Goal: Find specific page/section: Find specific page/section

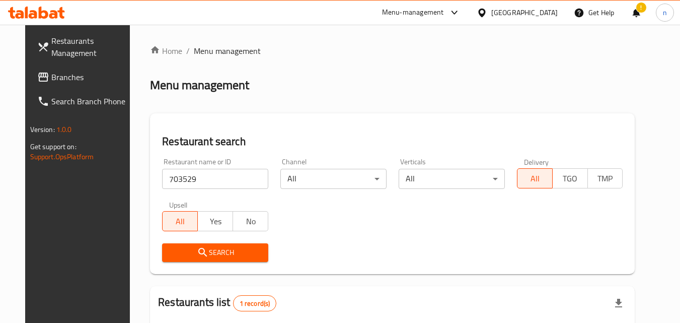
scroll to position [118, 0]
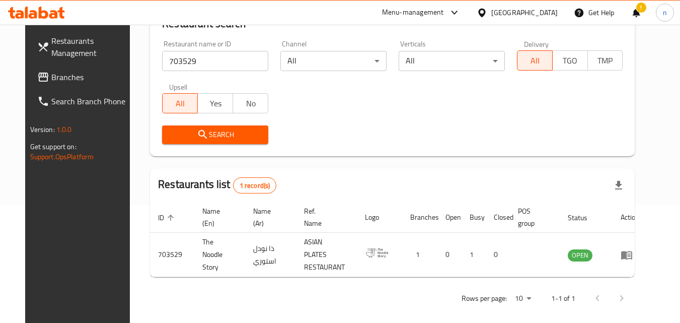
click at [513, 5] on div "[GEOGRAPHIC_DATA]" at bounding box center [517, 13] width 97 height 24
click at [514, 13] on div "[GEOGRAPHIC_DATA]" at bounding box center [524, 12] width 66 height 11
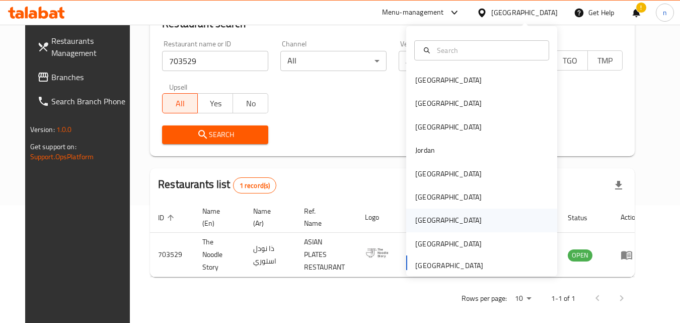
click at [415, 222] on div "[GEOGRAPHIC_DATA]" at bounding box center [448, 219] width 66 height 11
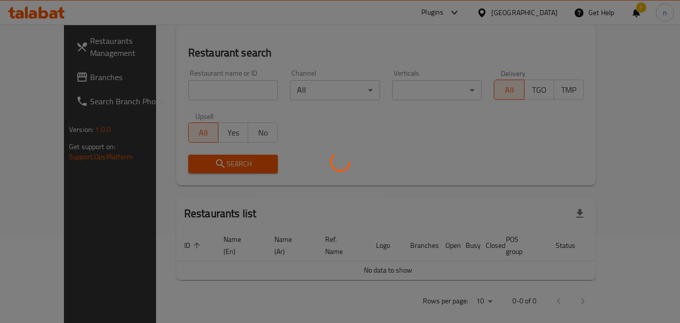
scroll to position [118, 0]
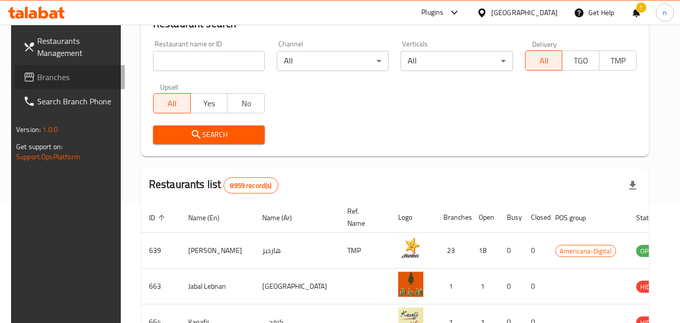
click at [41, 77] on span "Branches" at bounding box center [77, 77] width 80 height 12
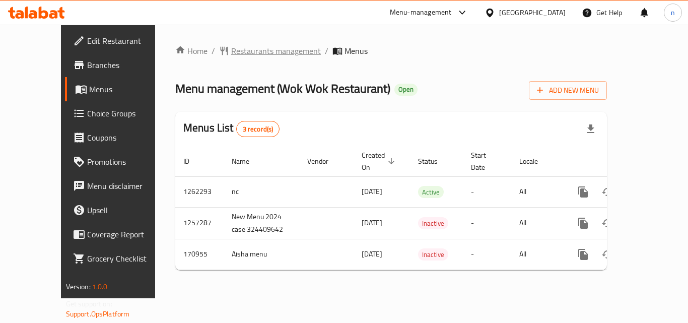
click at [241, 48] on span "Restaurants management" at bounding box center [276, 51] width 90 height 12
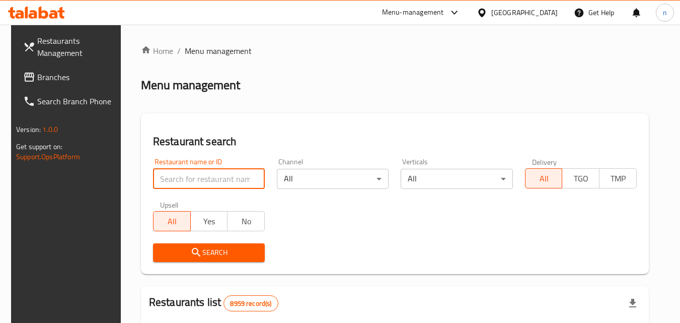
click at [191, 170] on input "search" at bounding box center [209, 179] width 112 height 20
paste input "616771"
type input "616771"
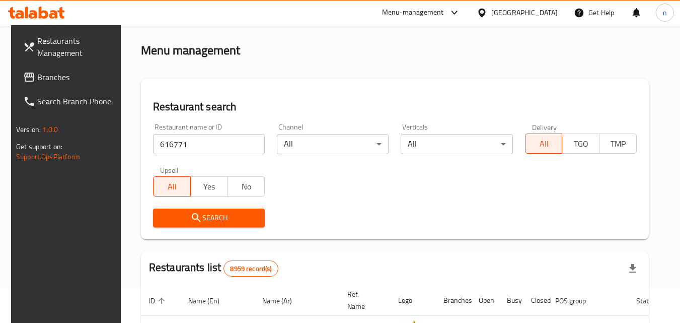
scroll to position [50, 0]
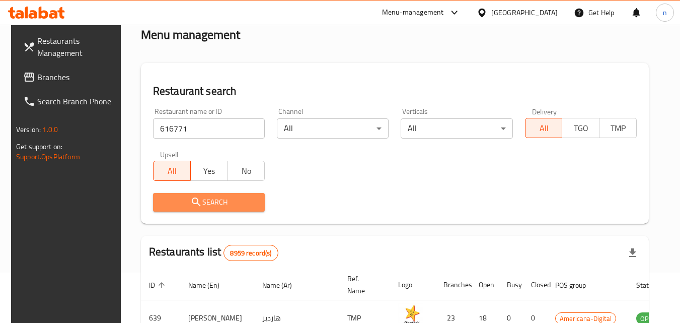
click at [225, 195] on button "Search" at bounding box center [209, 202] width 112 height 19
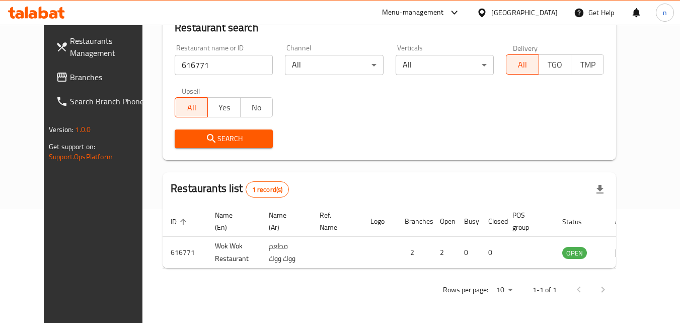
scroll to position [118, 0]
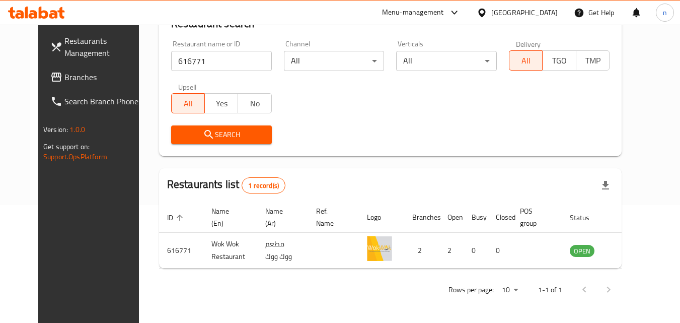
click at [545, 8] on div "Qatar" at bounding box center [524, 12] width 66 height 11
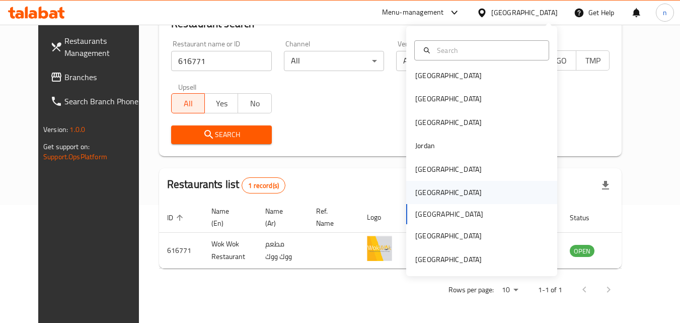
scroll to position [6, 0]
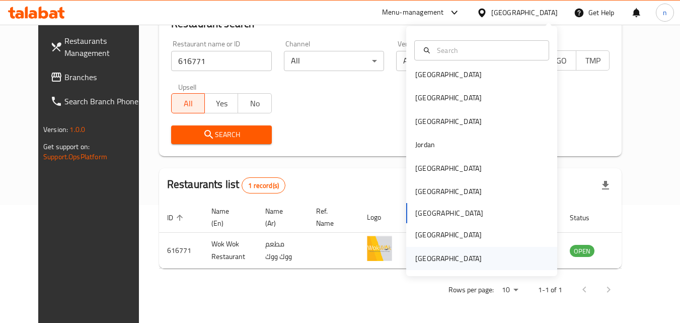
click at [462, 256] on div "[GEOGRAPHIC_DATA]" at bounding box center [448, 258] width 66 height 11
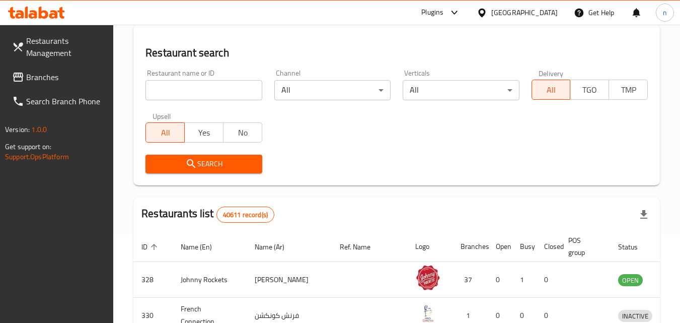
scroll to position [118, 0]
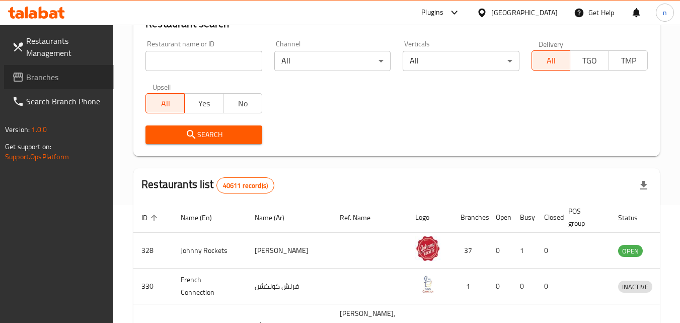
click at [80, 82] on span "Branches" at bounding box center [66, 77] width 80 height 12
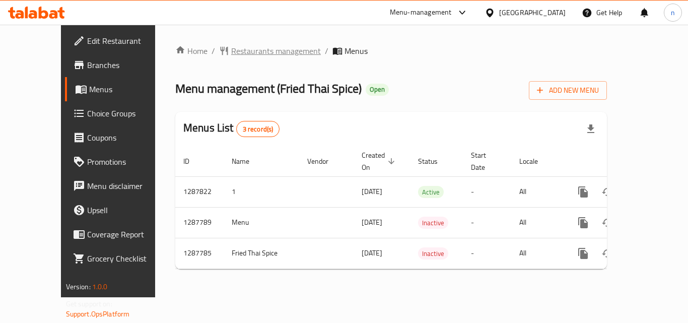
click at [231, 45] on span "Restaurants management" at bounding box center [276, 51] width 90 height 12
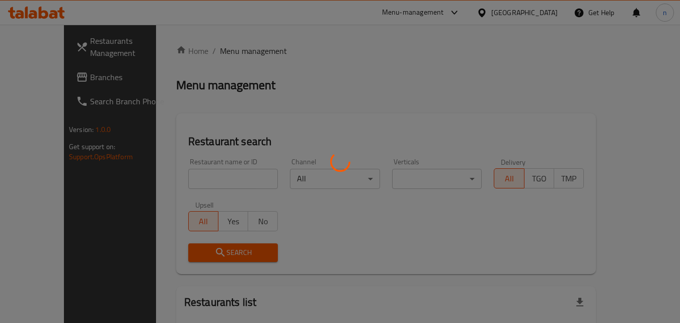
click at [222, 48] on div at bounding box center [340, 161] width 680 height 323
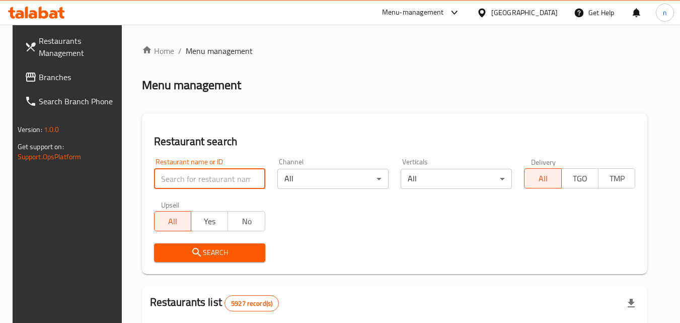
click at [198, 180] on input "search" at bounding box center [209, 179] width 111 height 20
paste input "696849"
type input "696849"
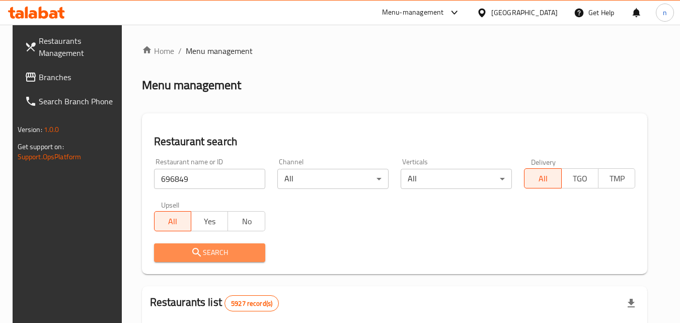
drag, startPoint x: 207, startPoint y: 246, endPoint x: 223, endPoint y: 245, distance: 15.6
click at [208, 246] on span "Search" at bounding box center [209, 252] width 95 height 13
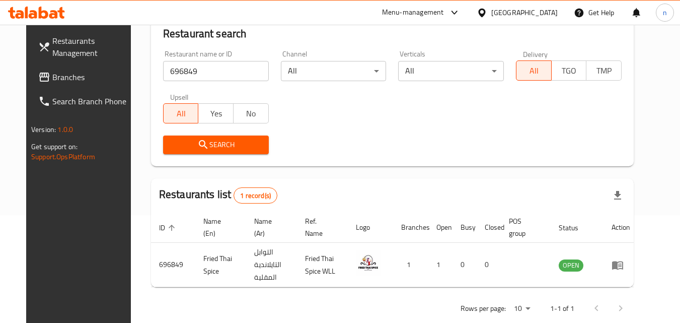
scroll to position [76, 0]
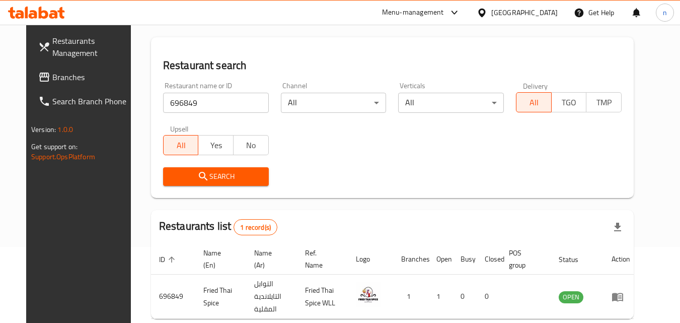
click at [52, 77] on span "Branches" at bounding box center [92, 77] width 80 height 12
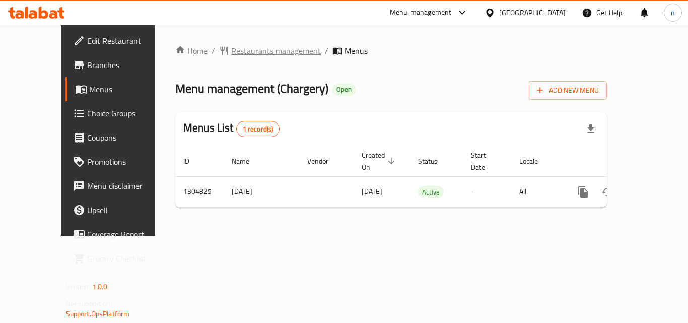
click at [236, 50] on span "Restaurants management" at bounding box center [276, 51] width 90 height 12
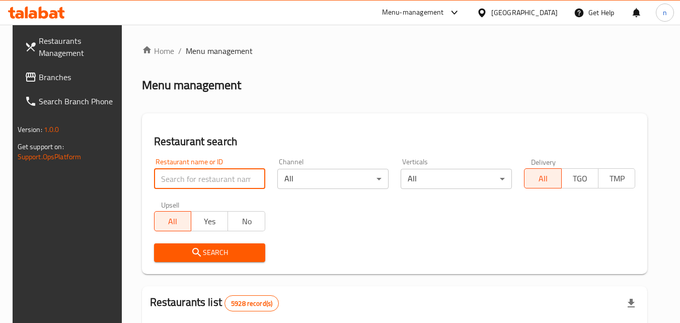
click at [184, 178] on input "search" at bounding box center [209, 179] width 111 height 20
paste input "692727"
type input "692727"
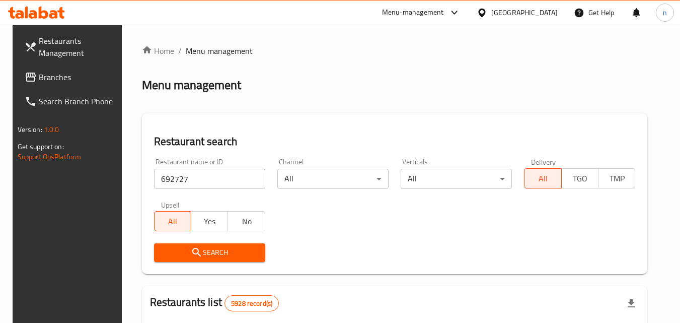
click at [216, 247] on span "Search" at bounding box center [209, 252] width 95 height 13
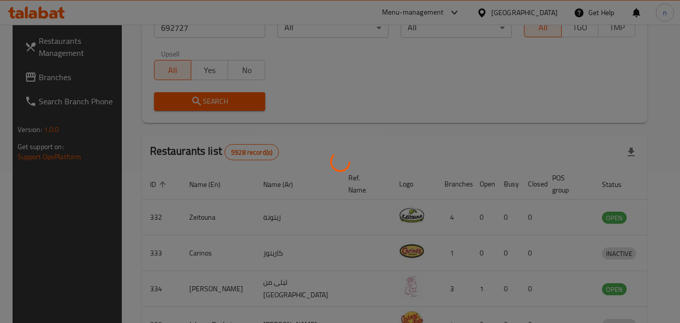
scroll to position [118, 0]
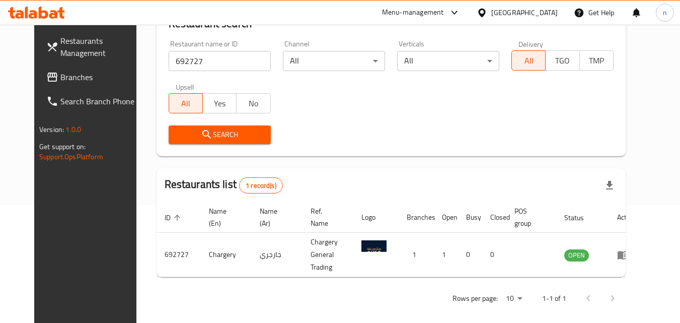
click at [535, 10] on div "Bahrain" at bounding box center [524, 12] width 66 height 11
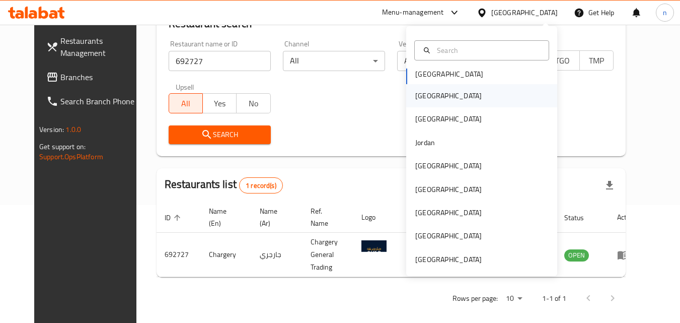
scroll to position [6, 0]
click at [434, 171] on div "Kuwait" at bounding box center [448, 164] width 83 height 23
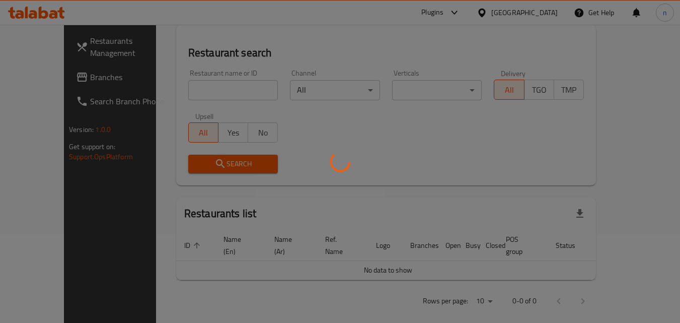
scroll to position [118, 0]
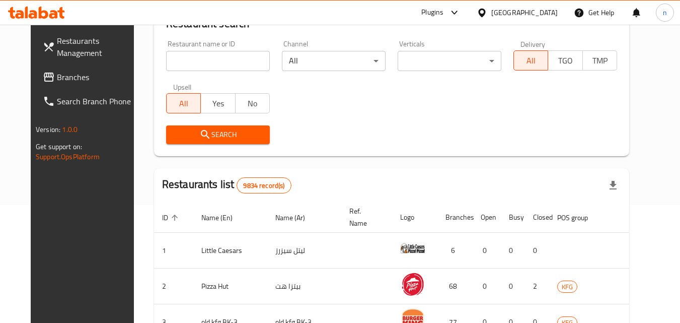
click at [76, 82] on span "Branches" at bounding box center [97, 77] width 80 height 12
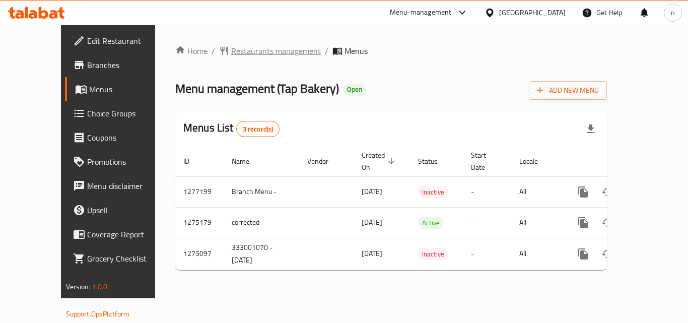
click at [238, 55] on span "Restaurants management" at bounding box center [276, 51] width 90 height 12
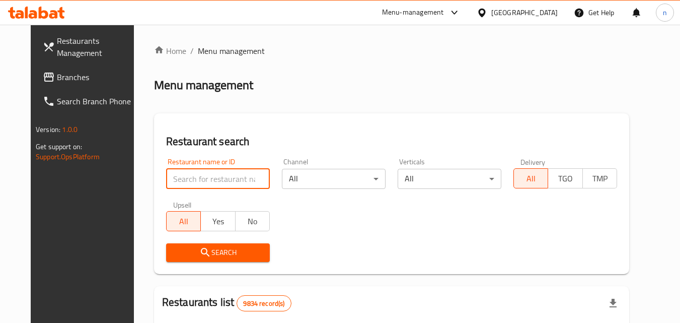
click at [190, 175] on input "search" at bounding box center [218, 179] width 104 height 20
paste input "691490"
type input "691490"
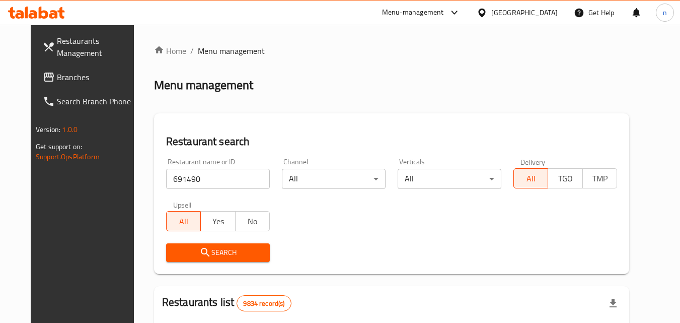
click at [246, 248] on span "Search" at bounding box center [218, 252] width 88 height 13
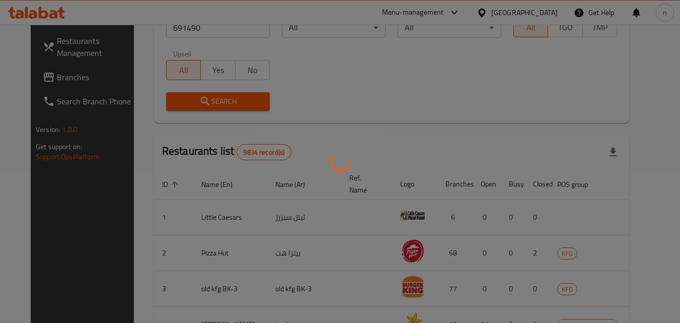
scroll to position [118, 0]
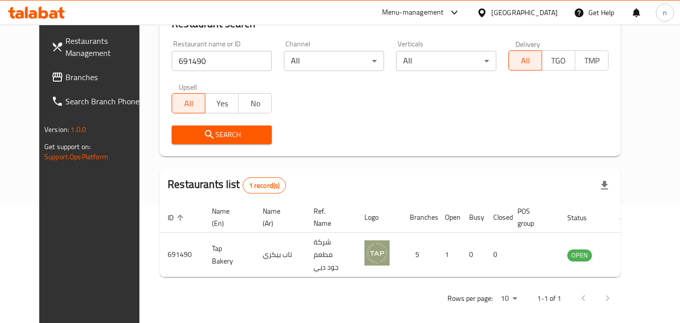
click at [491, 9] on div at bounding box center [484, 12] width 15 height 11
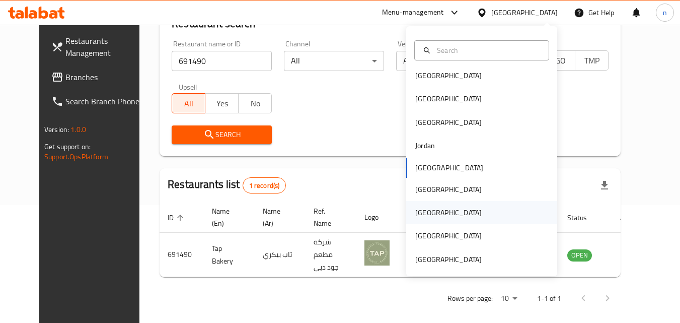
scroll to position [6, 0]
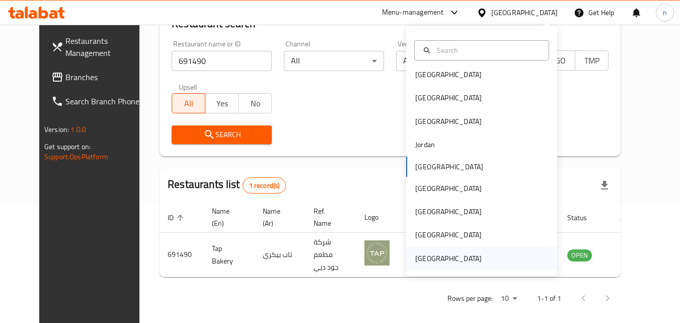
click at [446, 255] on div "[GEOGRAPHIC_DATA]" at bounding box center [448, 258] width 66 height 11
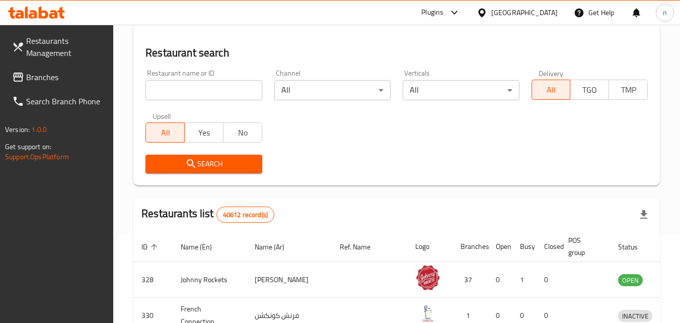
scroll to position [118, 0]
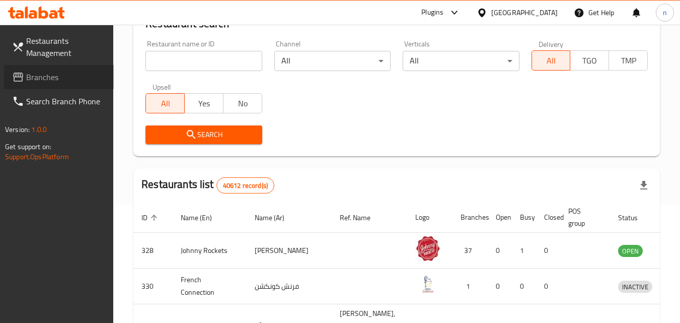
click at [44, 79] on span "Branches" at bounding box center [66, 77] width 80 height 12
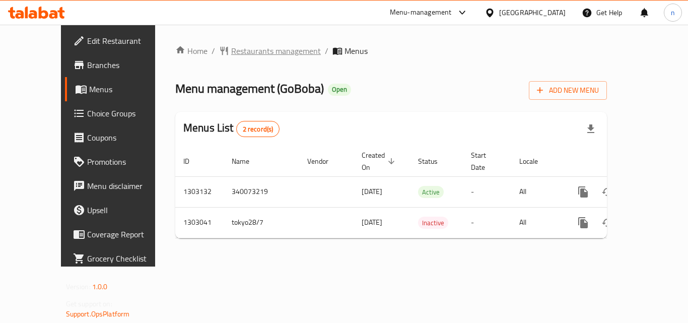
click at [231, 54] on span "Restaurants management" at bounding box center [276, 51] width 90 height 12
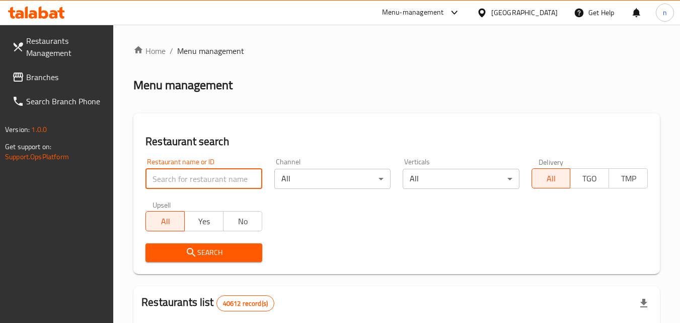
click at [196, 177] on input "search" at bounding box center [204, 179] width 116 height 20
paste input "702665"
type input "702665"
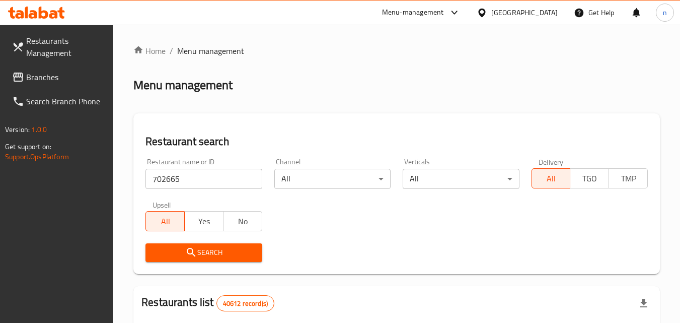
click at [212, 254] on span "Search" at bounding box center [204, 252] width 100 height 13
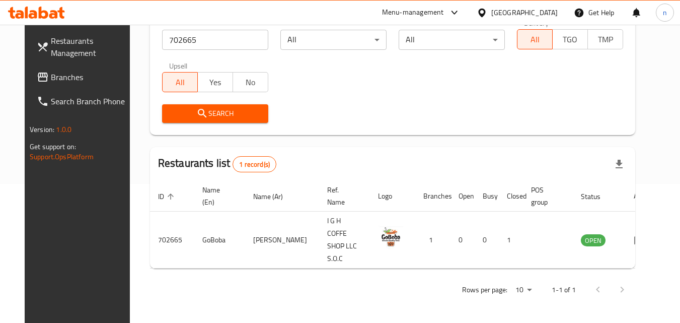
scroll to position [118, 0]
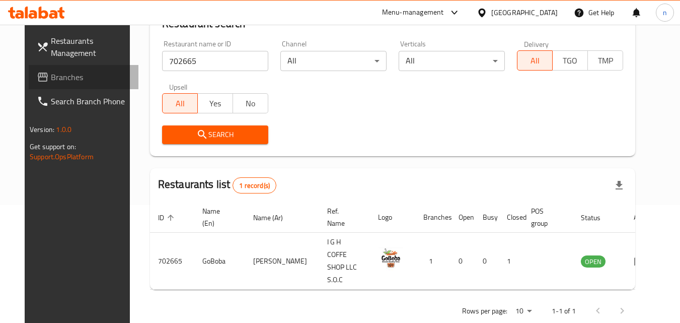
click at [71, 73] on span "Branches" at bounding box center [91, 77] width 80 height 12
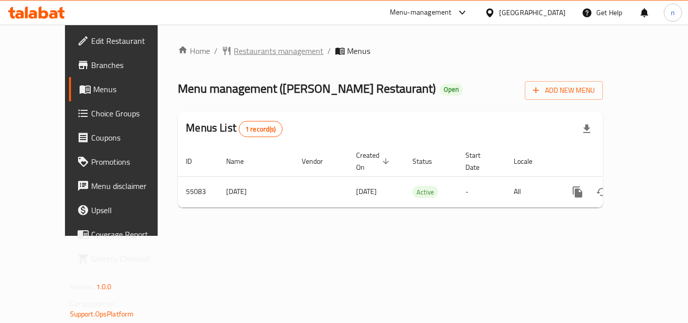
click at [234, 48] on span "Restaurants management" at bounding box center [279, 51] width 90 height 12
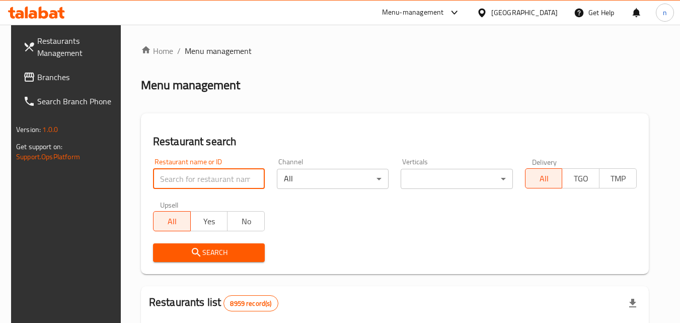
click at [175, 176] on input "search" at bounding box center [209, 179] width 112 height 20
paste input "27117"
type input "27117"
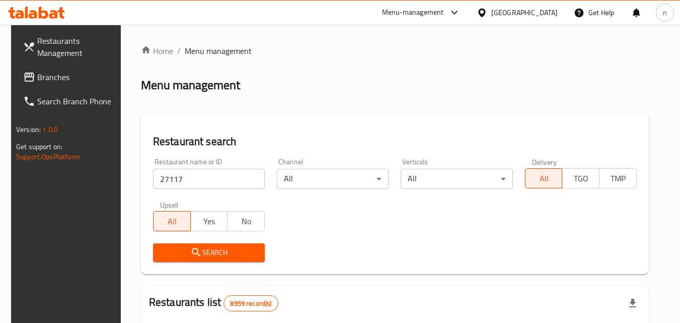
click at [192, 251] on icon "submit" at bounding box center [196, 252] width 12 height 12
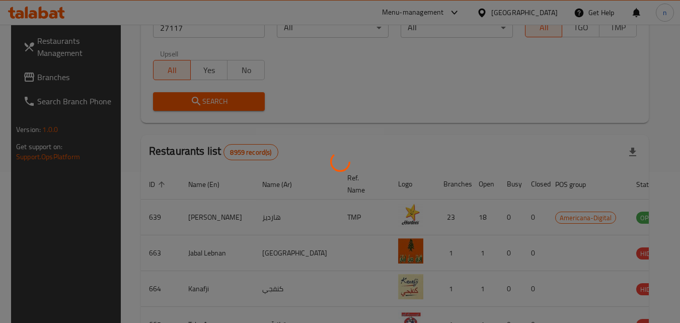
scroll to position [118, 0]
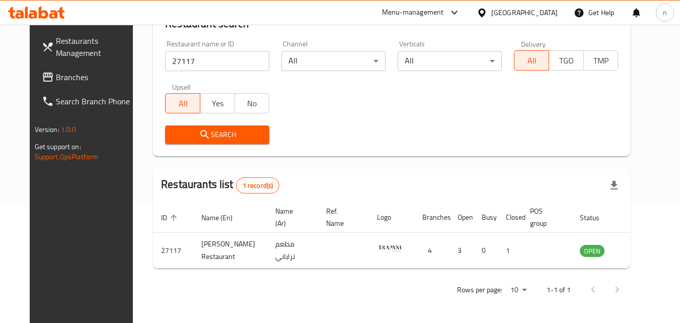
click at [491, 10] on div at bounding box center [484, 12] width 15 height 11
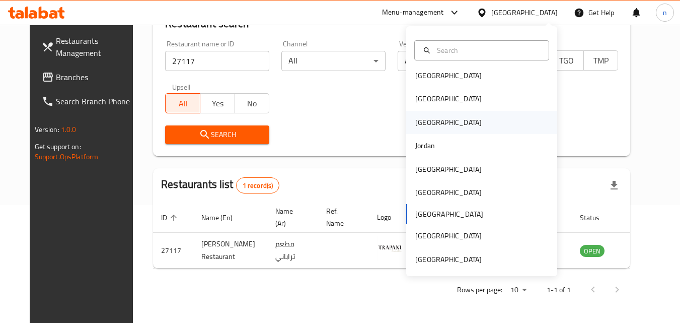
scroll to position [6, 0]
click at [417, 253] on div "United Arab Emirates" at bounding box center [448, 258] width 66 height 11
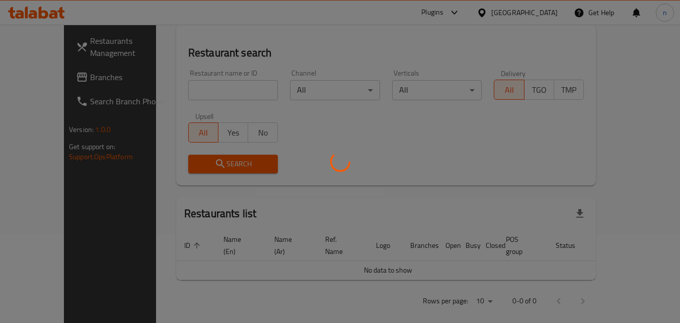
scroll to position [118, 0]
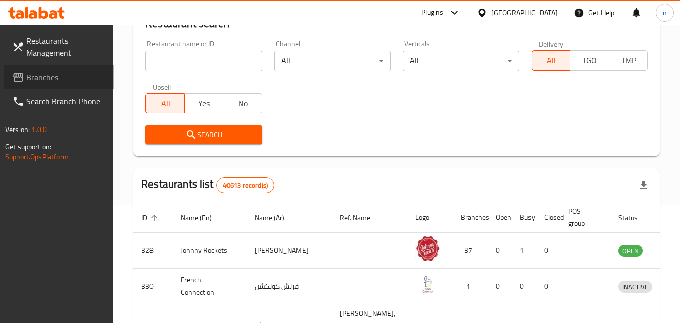
click at [66, 75] on span "Branches" at bounding box center [66, 77] width 80 height 12
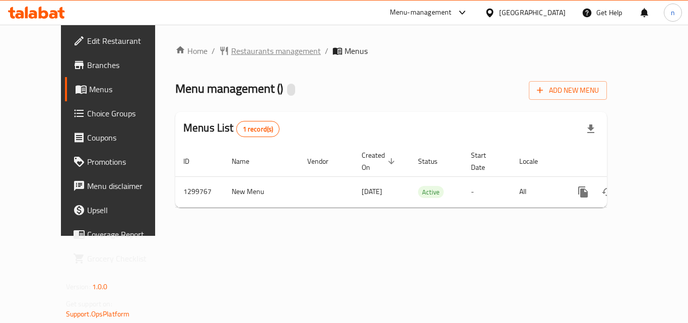
click at [245, 48] on span "Restaurants management" at bounding box center [276, 51] width 90 height 12
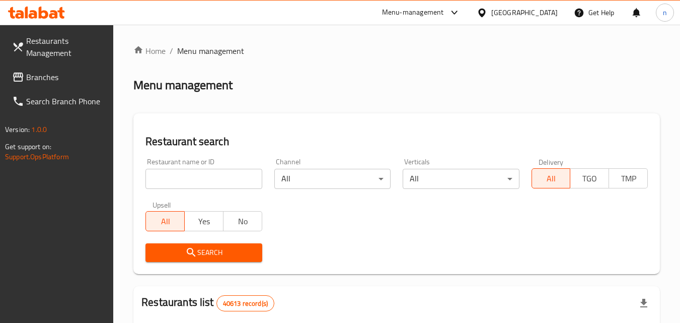
click at [205, 173] on input "search" at bounding box center [204, 179] width 116 height 20
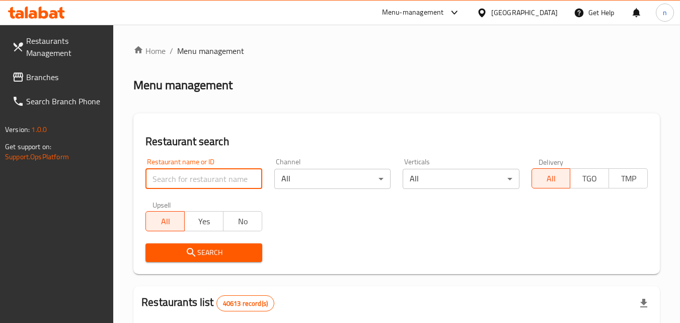
paste input "701504"
type input "701504"
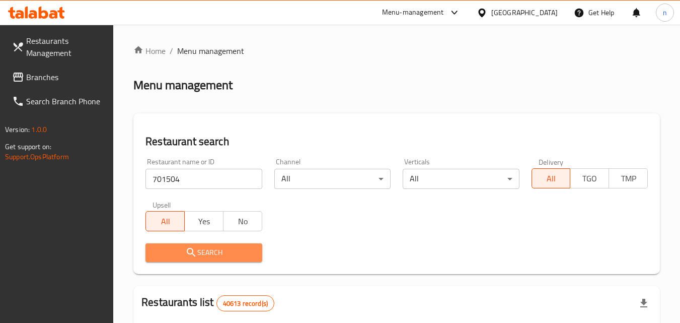
click at [211, 247] on span "Search" at bounding box center [204, 252] width 100 height 13
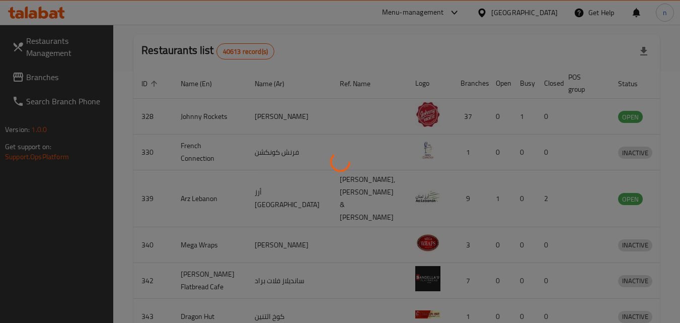
scroll to position [118, 0]
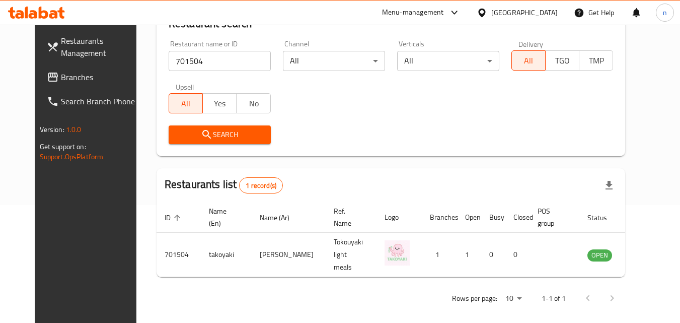
click at [498, 11] on div "[GEOGRAPHIC_DATA]" at bounding box center [524, 12] width 66 height 11
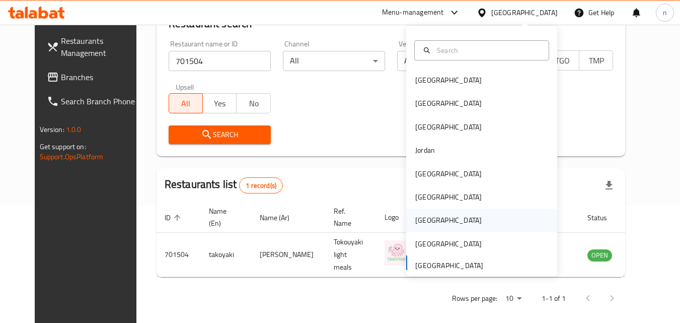
click at [421, 217] on div "Qatar" at bounding box center [448, 219] width 66 height 11
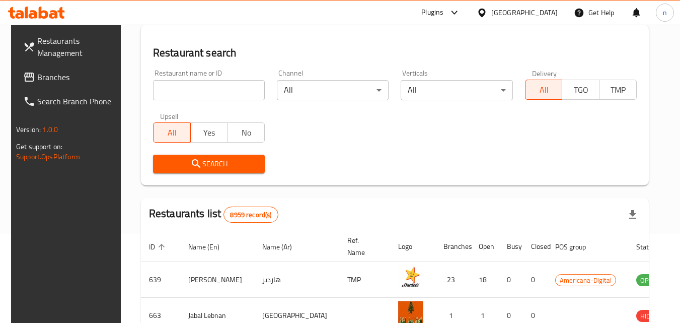
scroll to position [118, 0]
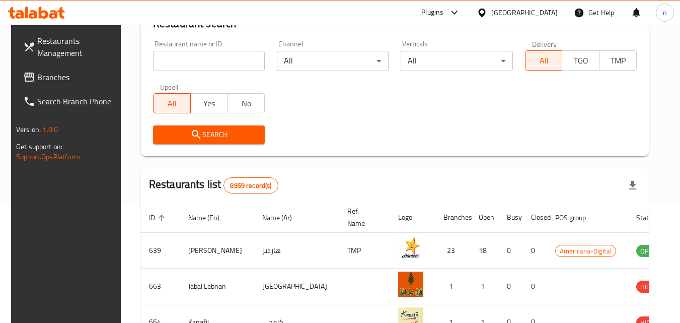
click at [51, 80] on span "Branches" at bounding box center [77, 77] width 80 height 12
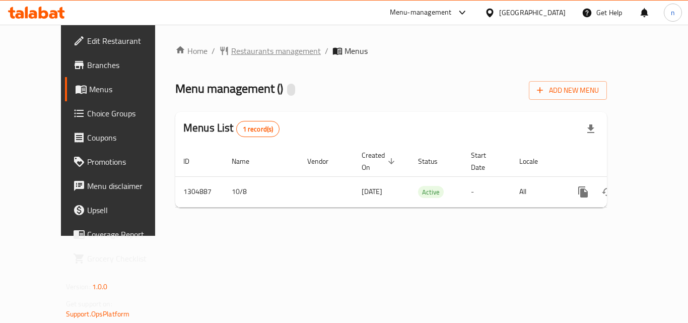
click at [247, 50] on span "Restaurants management" at bounding box center [276, 51] width 90 height 12
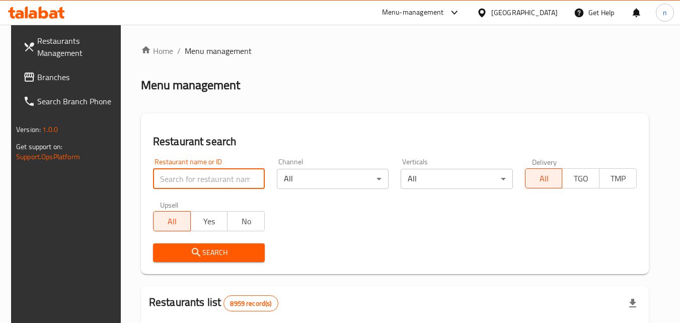
click at [196, 178] on input "search" at bounding box center [209, 179] width 112 height 20
paste input "703358"
type input "703358"
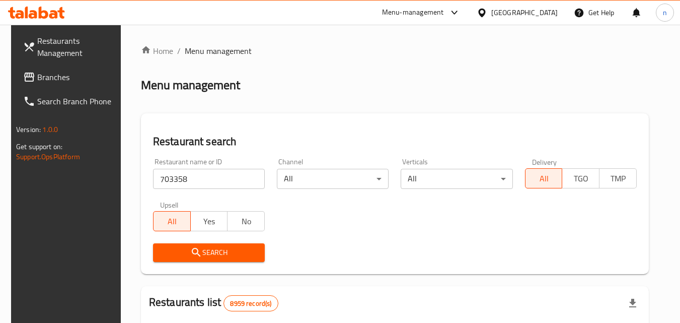
click at [221, 248] on span "Search" at bounding box center [209, 252] width 96 height 13
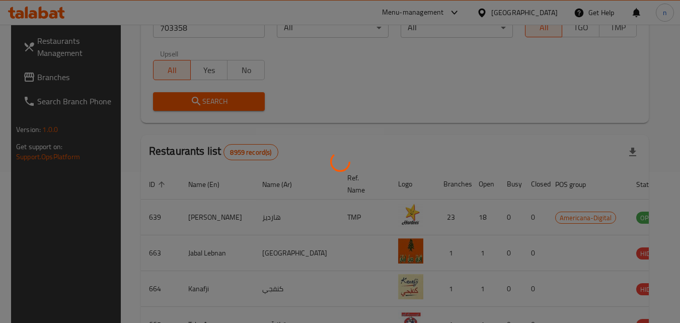
scroll to position [118, 0]
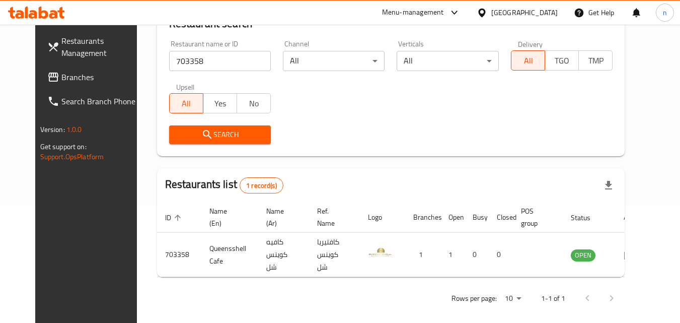
click at [61, 76] on span "Branches" at bounding box center [101, 77] width 80 height 12
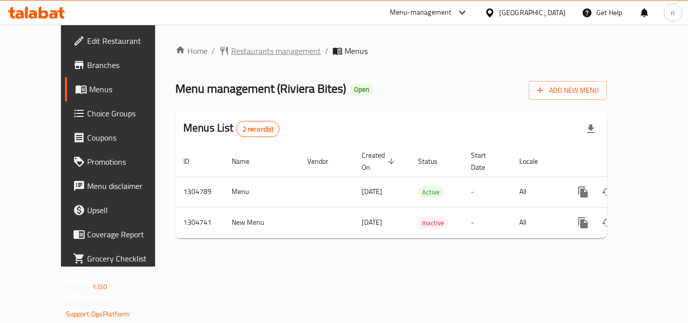
click at [235, 52] on span "Restaurants management" at bounding box center [276, 51] width 90 height 12
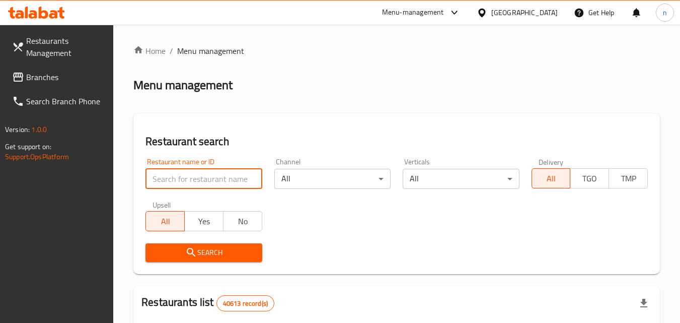
click at [217, 180] on input "search" at bounding box center [204, 179] width 116 height 20
paste input "703322"
type input "703322"
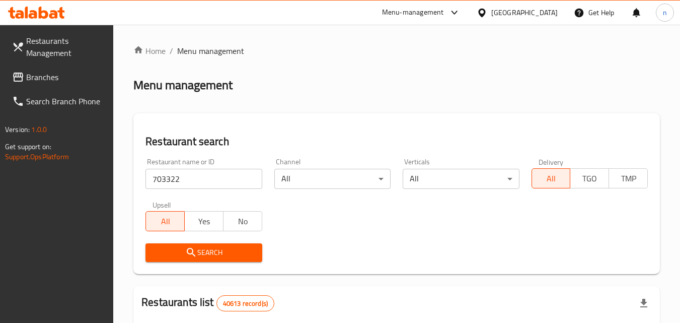
click at [217, 247] on span "Search" at bounding box center [204, 252] width 100 height 13
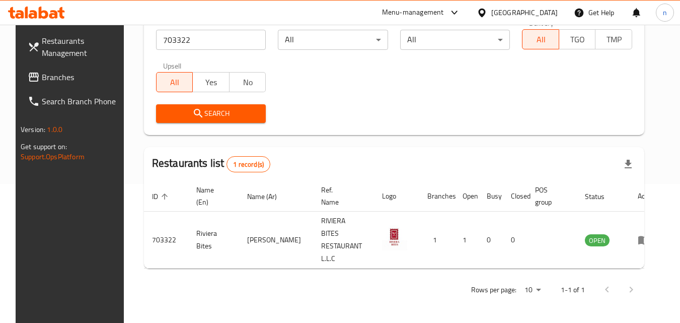
scroll to position [118, 0]
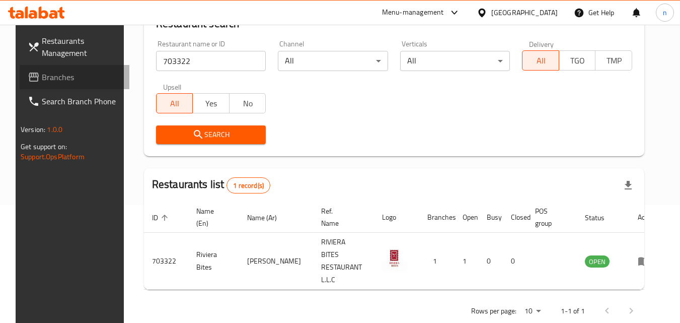
click at [42, 71] on span "Branches" at bounding box center [82, 77] width 80 height 12
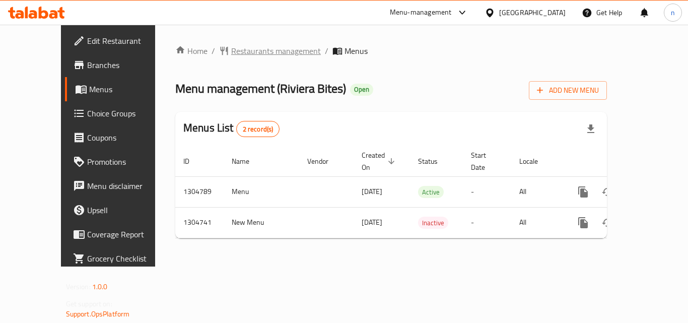
click at [233, 51] on span "Restaurants management" at bounding box center [276, 51] width 90 height 12
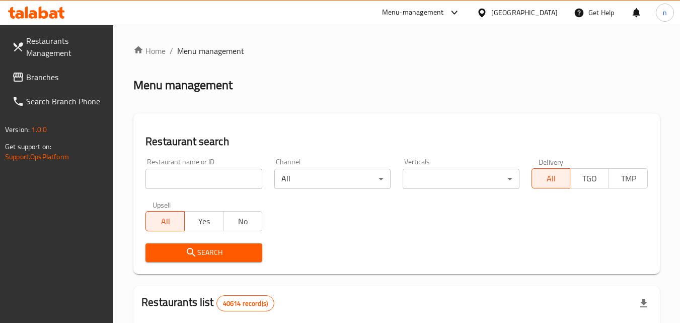
click at [183, 182] on input "search" at bounding box center [204, 179] width 116 height 20
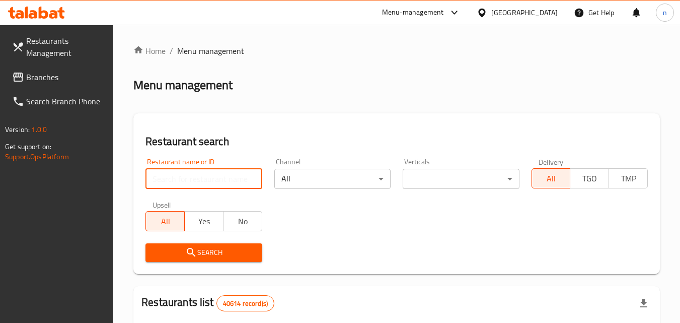
paste input "703322"
type input "703322"
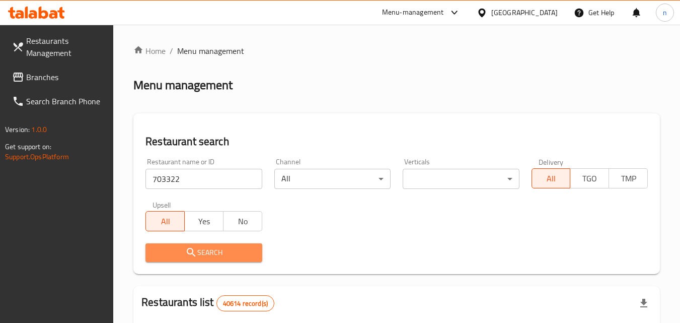
click at [195, 249] on icon "submit" at bounding box center [191, 252] width 12 height 12
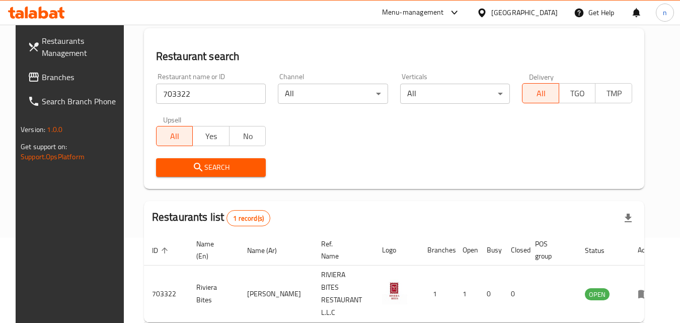
scroll to position [67, 0]
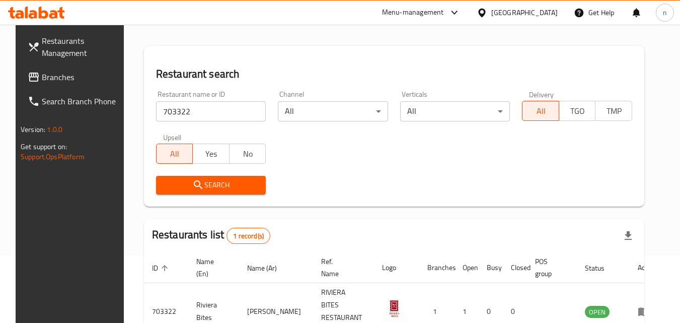
click at [217, 184] on span "Search" at bounding box center [211, 185] width 94 height 13
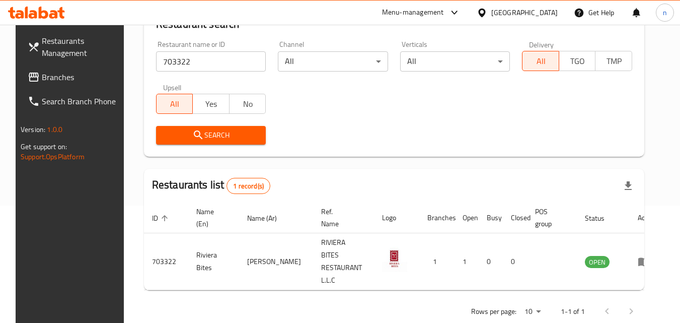
scroll to position [118, 0]
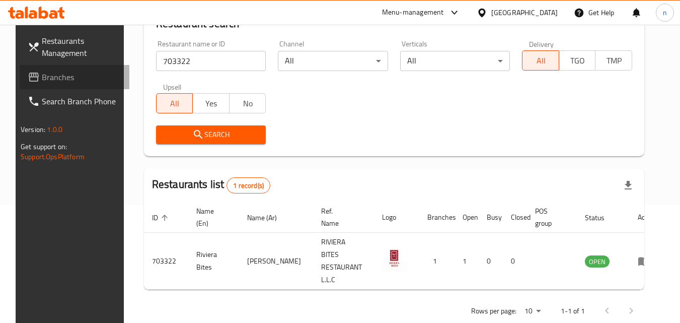
click at [43, 80] on span "Branches" at bounding box center [82, 77] width 80 height 12
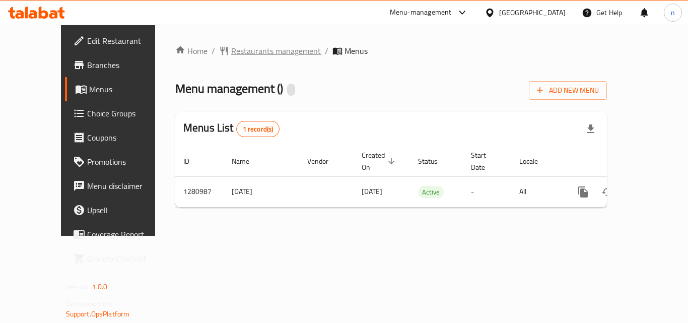
click at [240, 52] on span "Restaurants management" at bounding box center [276, 51] width 90 height 12
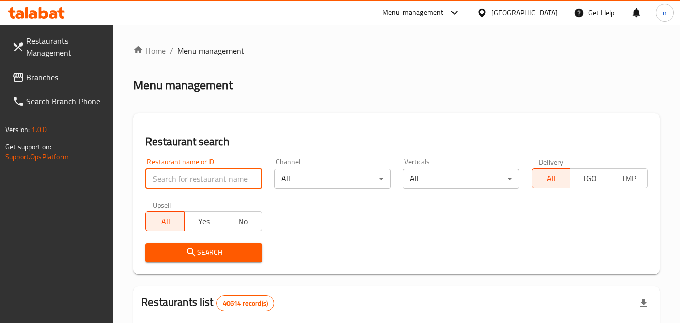
click at [195, 175] on input "search" at bounding box center [204, 179] width 116 height 20
paste input "694098"
type input "694098"
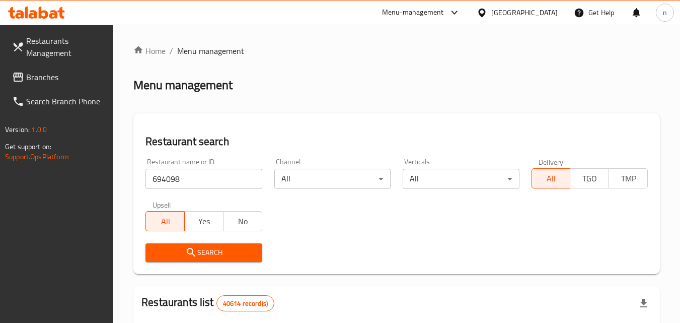
click at [244, 243] on button "Search" at bounding box center [204, 252] width 116 height 19
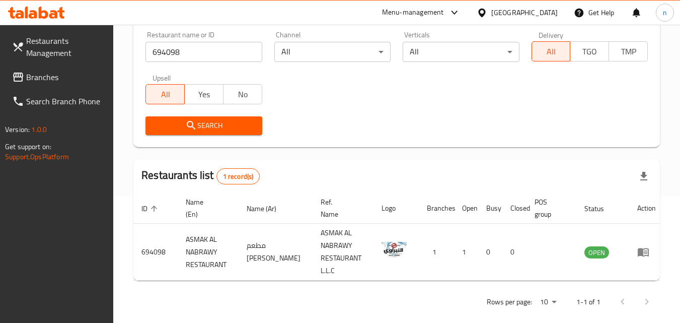
scroll to position [139, 0]
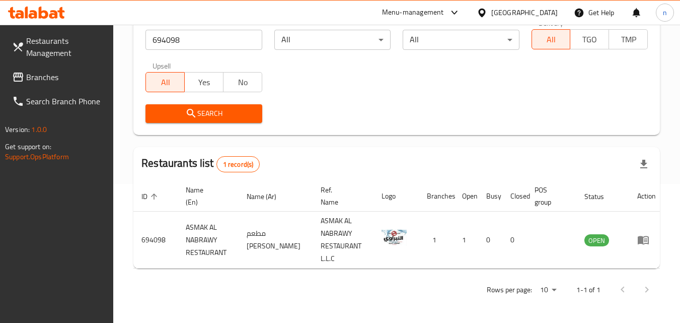
click at [64, 77] on span "Branches" at bounding box center [66, 77] width 80 height 12
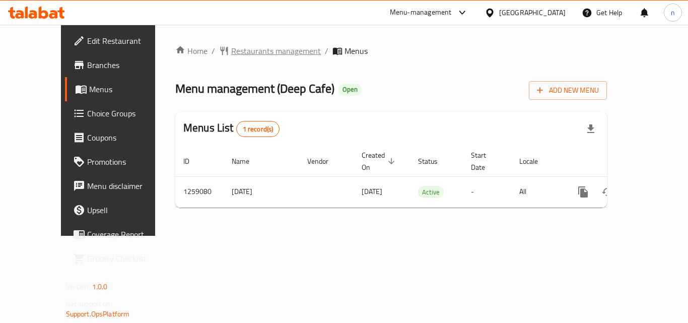
click at [231, 47] on span "Restaurants management" at bounding box center [276, 51] width 90 height 12
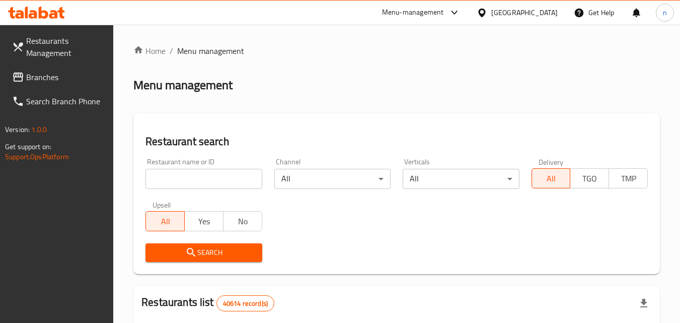
click at [187, 185] on input "search" at bounding box center [204, 179] width 116 height 20
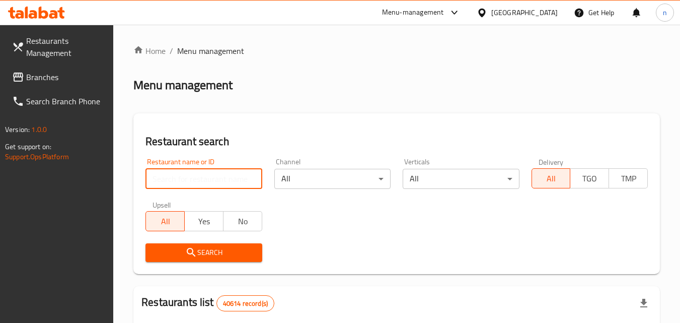
paste input "684345"
type input "684345"
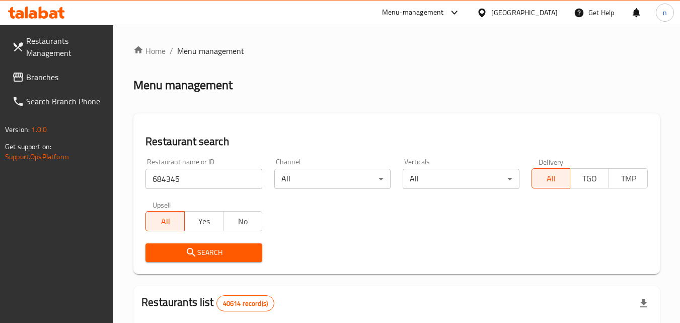
click at [213, 247] on span "Search" at bounding box center [204, 252] width 100 height 13
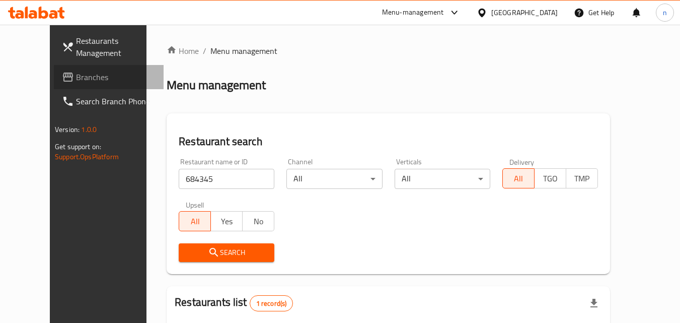
click at [76, 72] on span "Branches" at bounding box center [116, 77] width 80 height 12
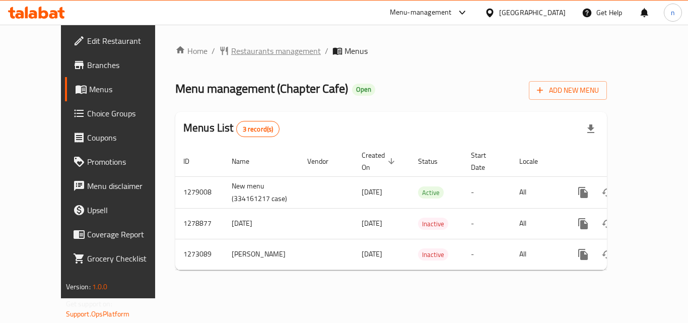
click at [232, 47] on span "Restaurants management" at bounding box center [276, 51] width 90 height 12
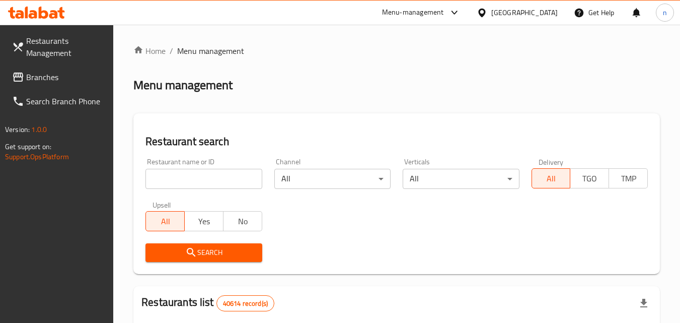
click at [212, 177] on input "search" at bounding box center [204, 179] width 116 height 20
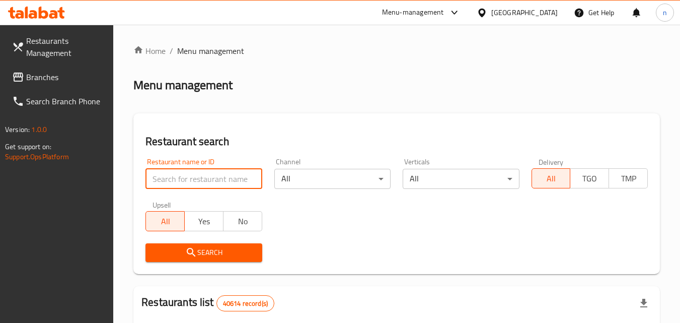
paste input "690589"
type input "690589"
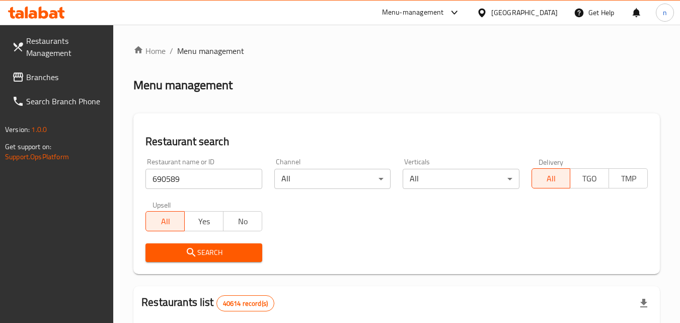
click at [231, 253] on span "Search" at bounding box center [204, 252] width 100 height 13
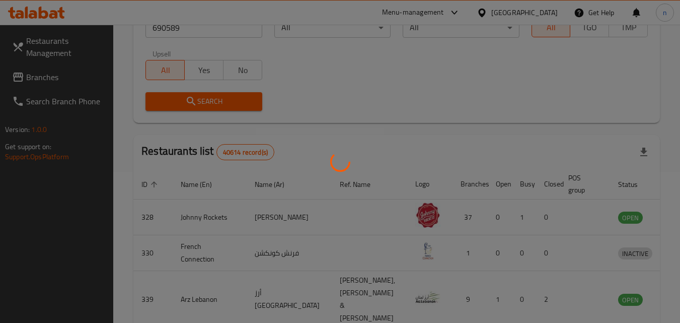
scroll to position [126, 0]
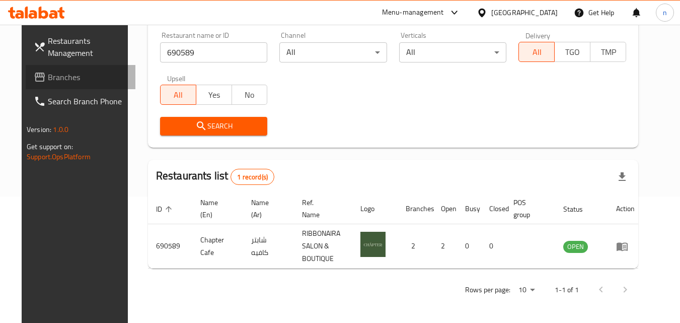
click at [48, 79] on span "Branches" at bounding box center [88, 77] width 80 height 12
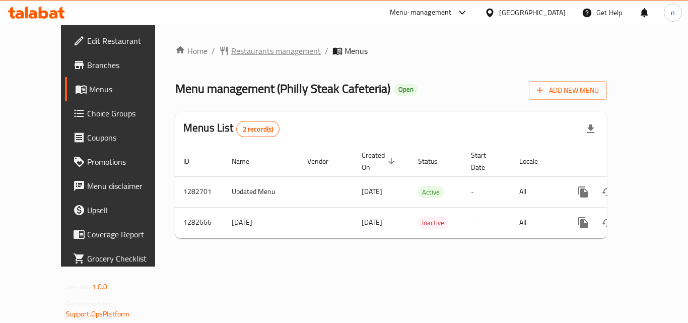
click at [244, 52] on span "Restaurants management" at bounding box center [276, 51] width 90 height 12
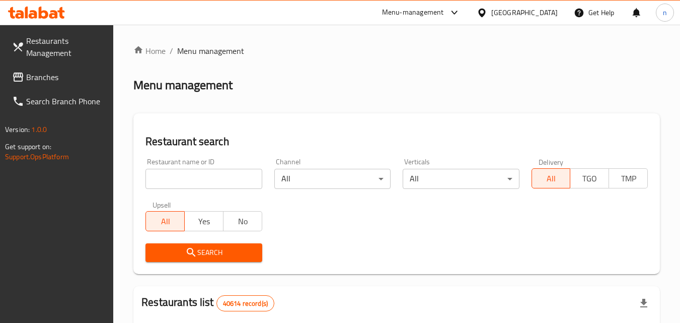
click at [219, 172] on input "search" at bounding box center [204, 179] width 116 height 20
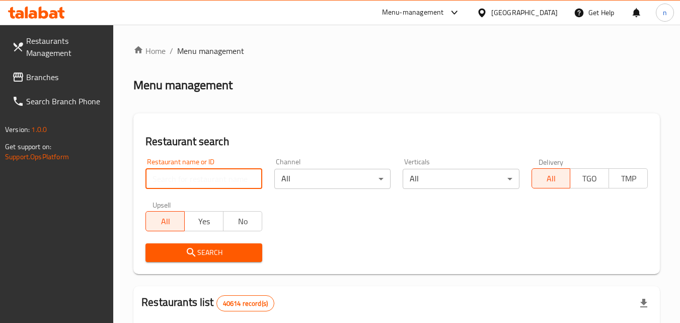
paste input "694930"
type input "694930"
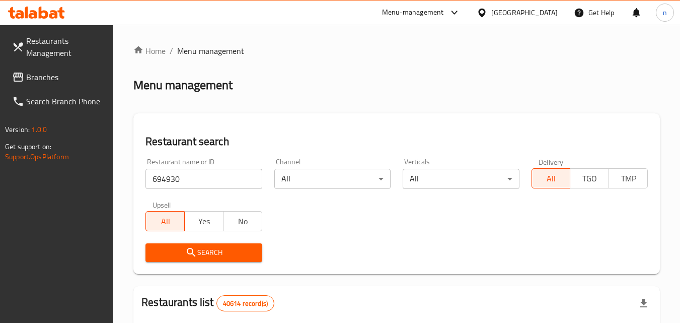
click at [205, 246] on span "Search" at bounding box center [204, 252] width 100 height 13
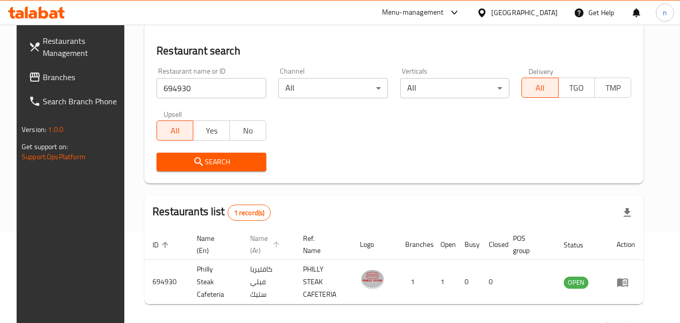
scroll to position [101, 0]
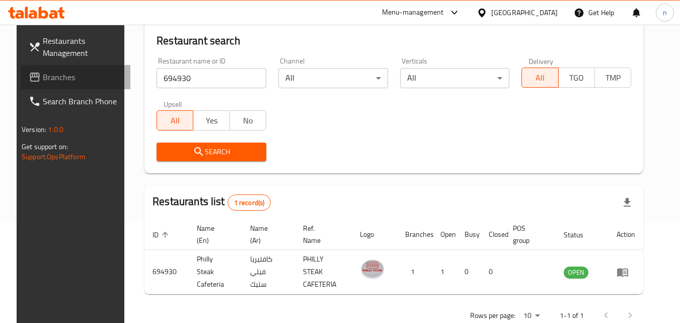
click at [43, 79] on span "Branches" at bounding box center [83, 77] width 80 height 12
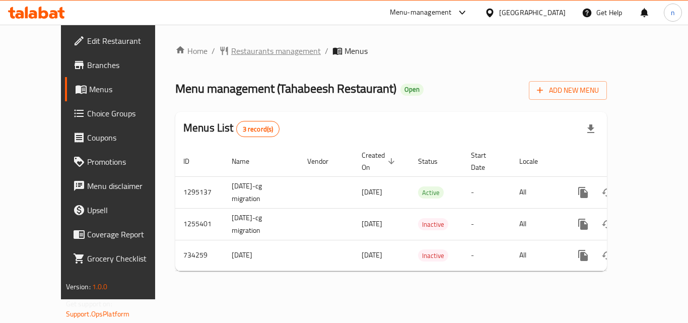
click at [233, 54] on span "Restaurants management" at bounding box center [276, 51] width 90 height 12
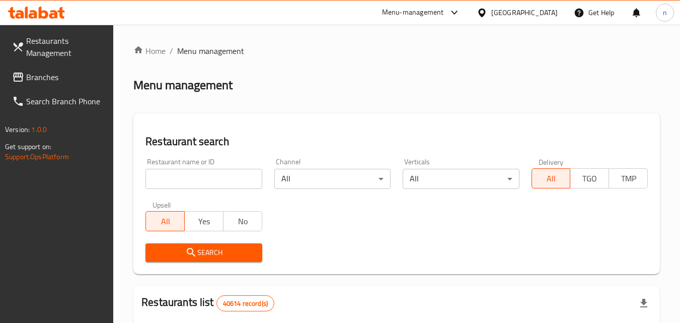
click at [189, 171] on input "search" at bounding box center [204, 179] width 116 height 20
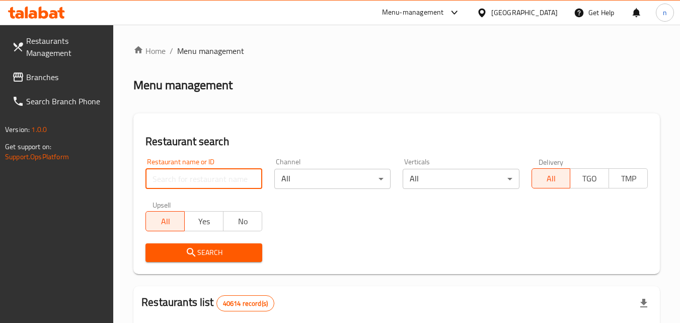
paste input "647006"
type input "647006"
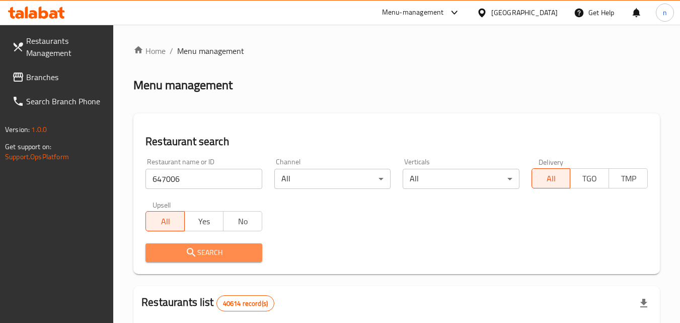
click at [213, 248] on span "Search" at bounding box center [204, 252] width 100 height 13
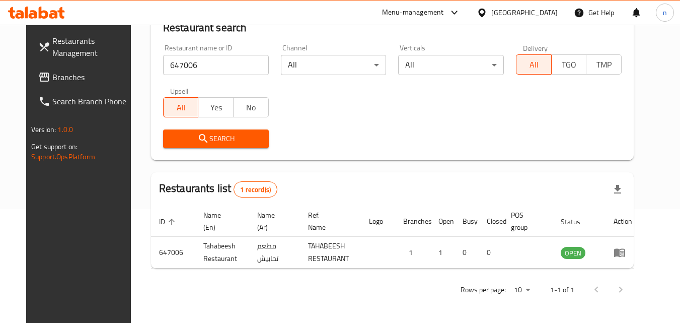
scroll to position [118, 0]
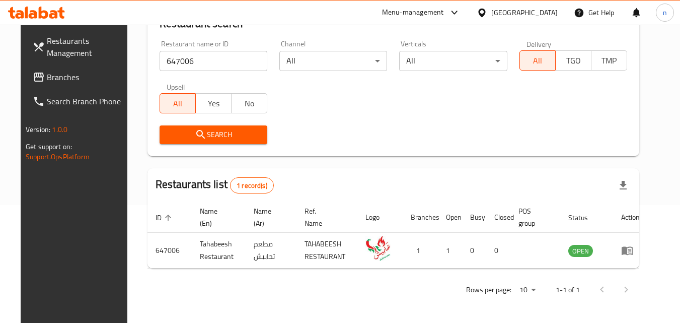
click at [79, 76] on span "Branches" at bounding box center [87, 77] width 80 height 12
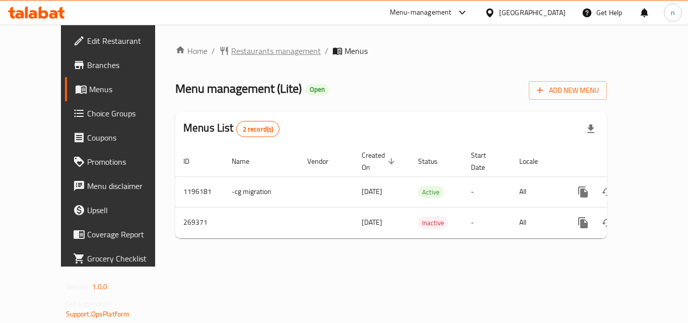
click at [236, 53] on span "Restaurants management" at bounding box center [276, 51] width 90 height 12
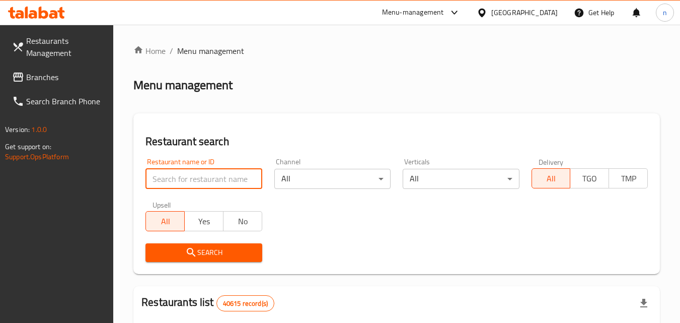
click at [191, 173] on input "search" at bounding box center [204, 179] width 116 height 20
paste input "627739"
type input "627739"
click button "Search" at bounding box center [204, 252] width 116 height 19
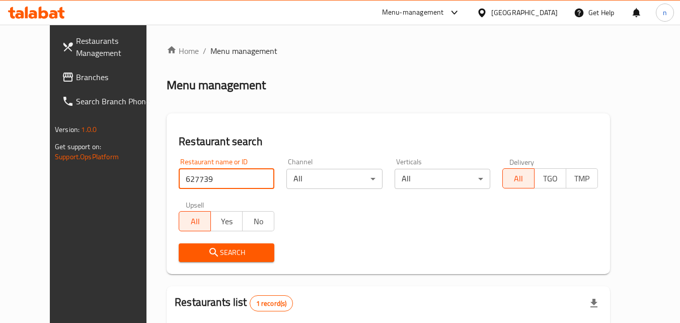
click at [200, 181] on input "627739" at bounding box center [227, 179] width 96 height 20
click at [201, 248] on span "Search" at bounding box center [227, 252] width 80 height 13
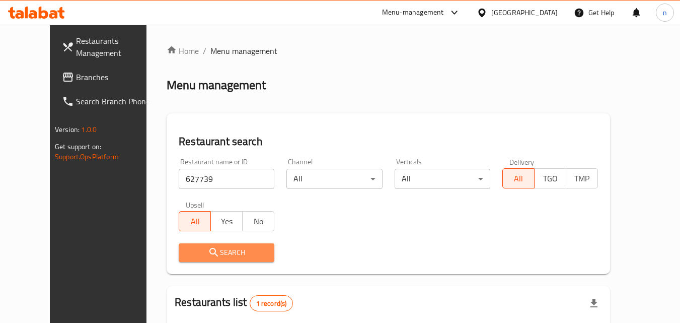
click at [201, 248] on span "Search" at bounding box center [227, 252] width 80 height 13
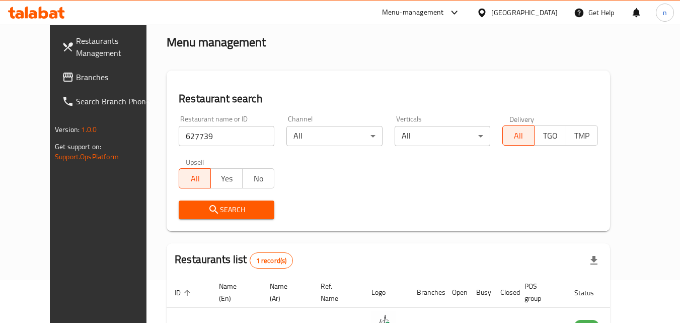
scroll to position [101, 0]
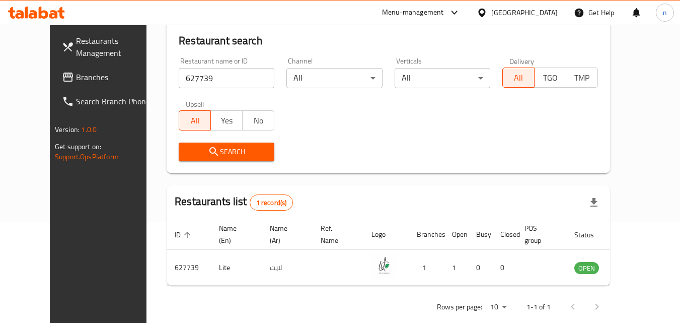
click at [76, 74] on span "Branches" at bounding box center [116, 77] width 80 height 12
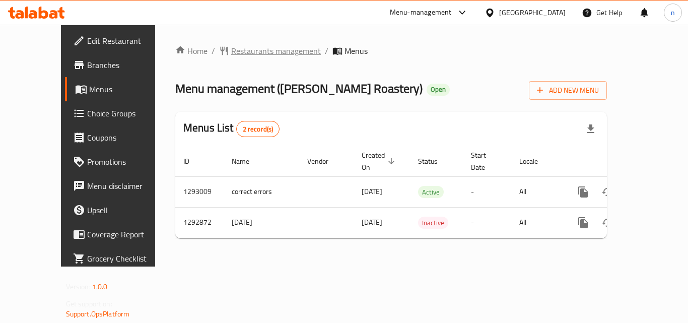
click at [257, 51] on span "Restaurants management" at bounding box center [276, 51] width 90 height 12
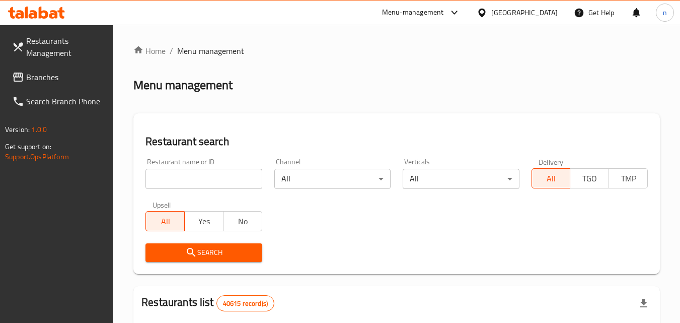
click at [193, 179] on input "search" at bounding box center [204, 179] width 116 height 20
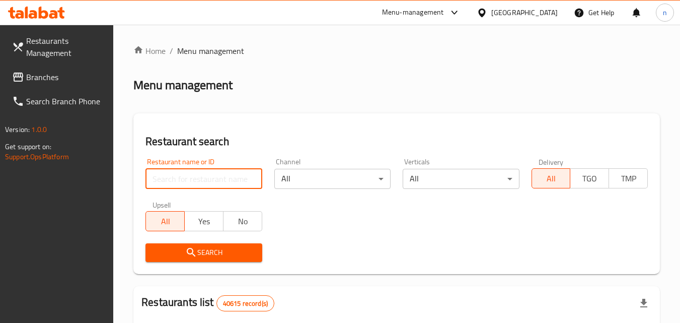
paste input "699221"
type input "699221"
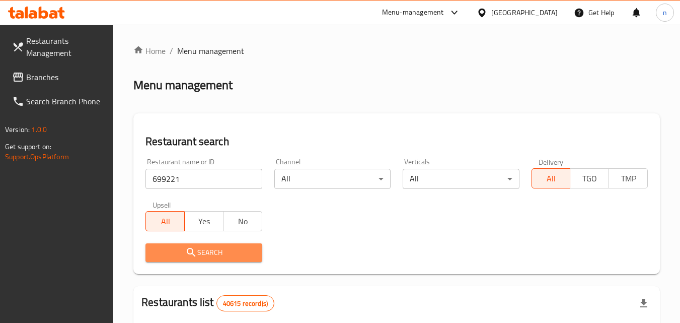
click at [239, 248] on span "Search" at bounding box center [204, 252] width 100 height 13
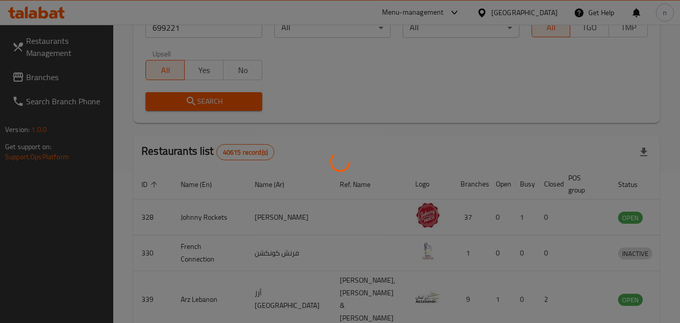
scroll to position [126, 0]
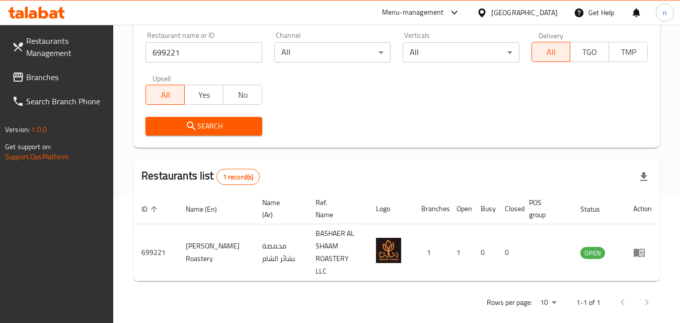
click at [61, 77] on span "Branches" at bounding box center [66, 77] width 80 height 12
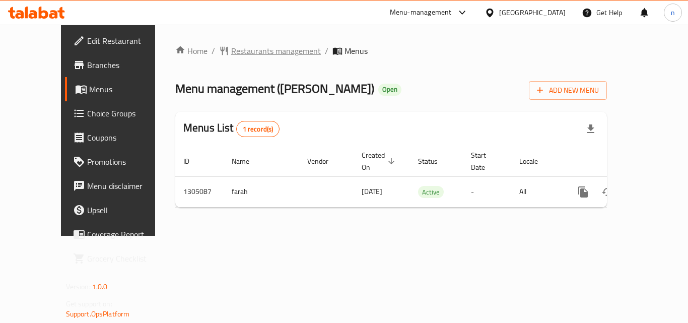
click at [260, 47] on span "Restaurants management" at bounding box center [276, 51] width 90 height 12
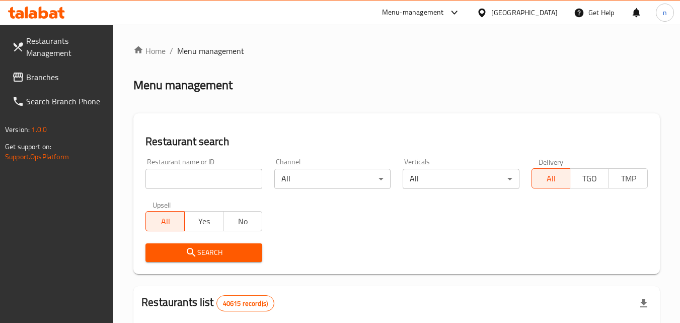
click at [182, 177] on input "search" at bounding box center [204, 179] width 116 height 20
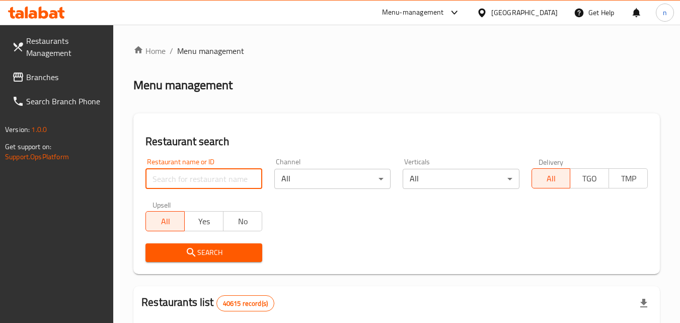
paste input "703232"
type input "703232"
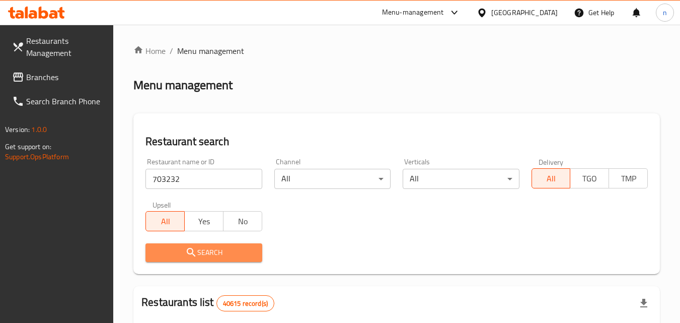
drag, startPoint x: 218, startPoint y: 253, endPoint x: 234, endPoint y: 250, distance: 16.8
click at [221, 254] on span "Search" at bounding box center [204, 252] width 100 height 13
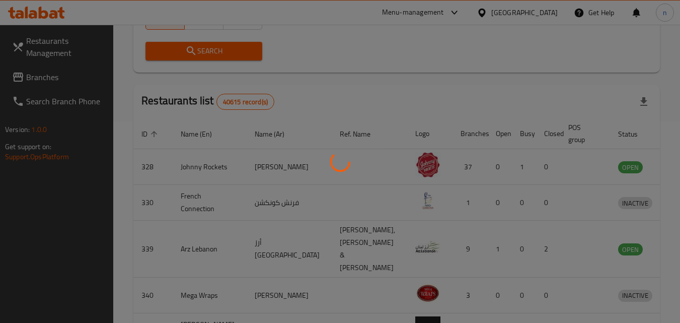
scroll to position [118, 0]
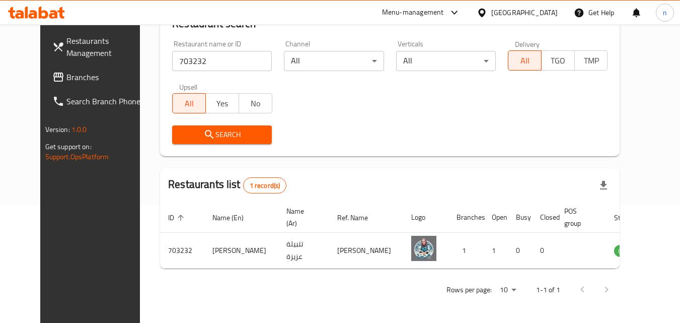
click at [515, 14] on div "United Arab Emirates" at bounding box center [524, 12] width 66 height 11
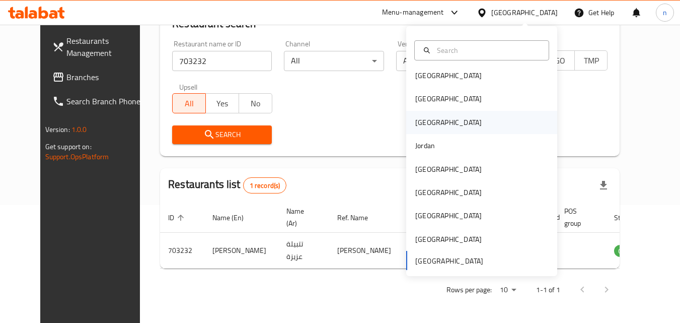
scroll to position [6, 0]
click at [437, 196] on div "Oman" at bounding box center [481, 191] width 151 height 23
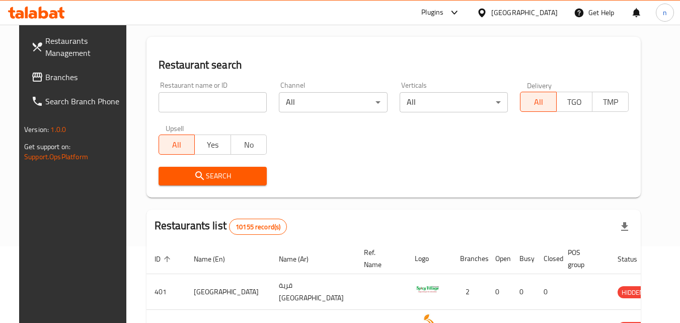
scroll to position [17, 0]
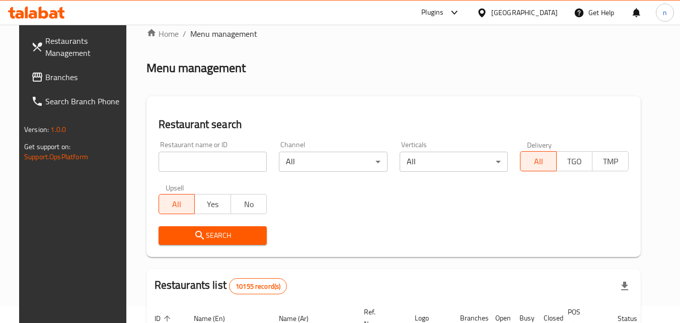
click at [58, 74] on span "Branches" at bounding box center [85, 77] width 80 height 12
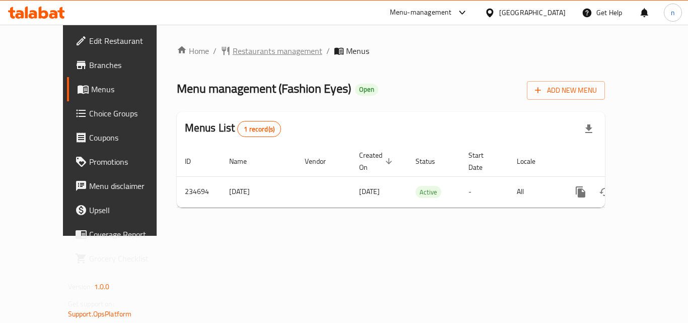
click at [249, 51] on span "Restaurants management" at bounding box center [278, 51] width 90 height 12
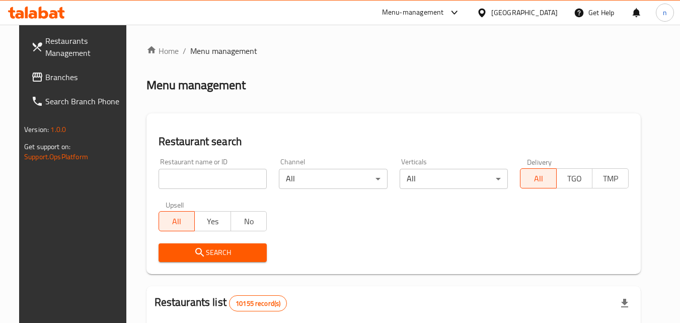
click at [209, 181] on input "search" at bounding box center [213, 179] width 109 height 20
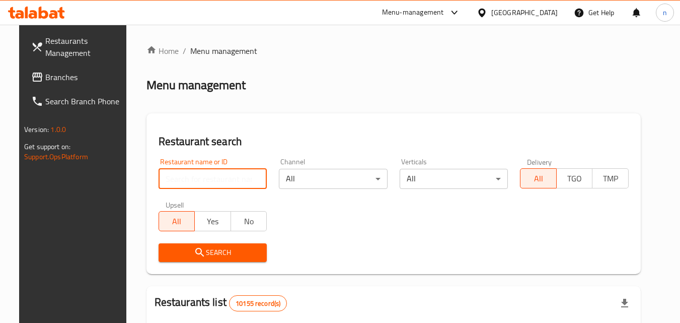
paste input "626442"
type input "626442"
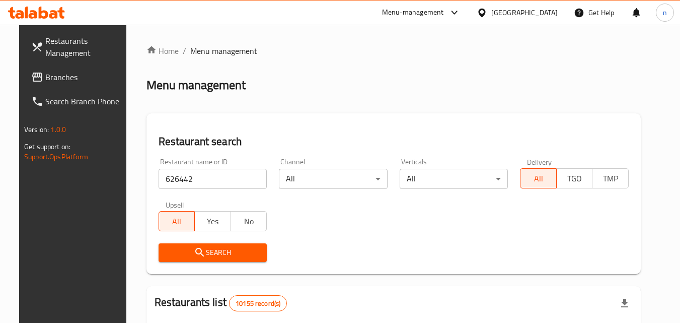
click at [223, 257] on span "Search" at bounding box center [213, 252] width 93 height 13
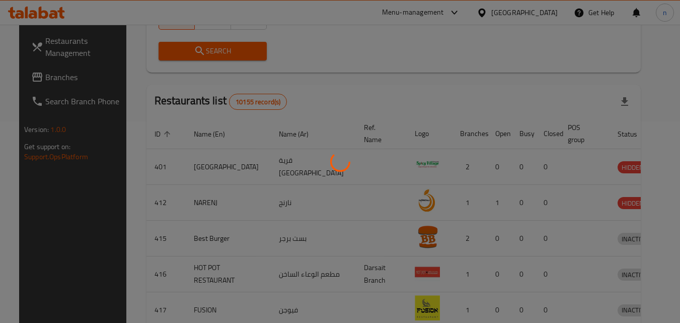
scroll to position [126, 0]
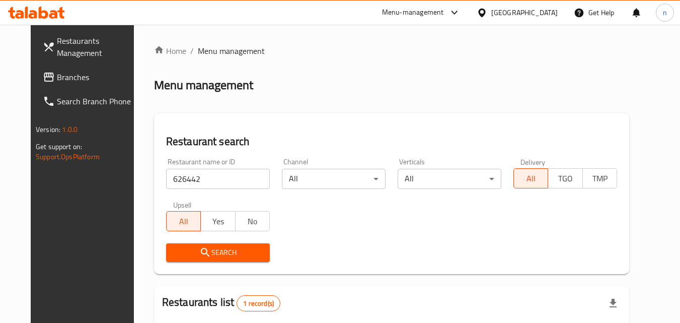
scroll to position [126, 0]
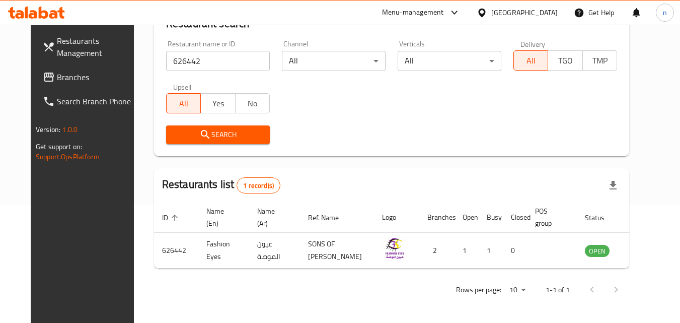
drag, startPoint x: 549, startPoint y: 11, endPoint x: 532, endPoint y: 24, distance: 21.2
click at [548, 11] on div "[GEOGRAPHIC_DATA]" at bounding box center [524, 12] width 66 height 11
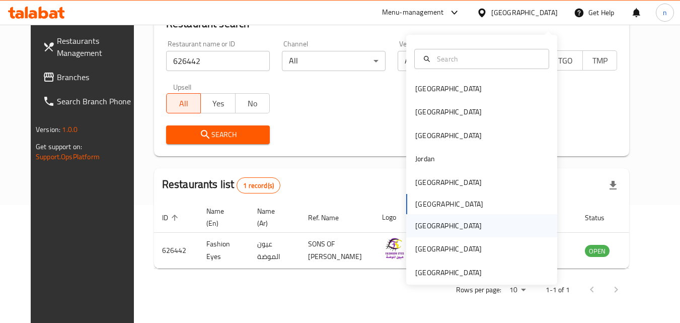
click at [421, 220] on div "Qatar" at bounding box center [448, 225] width 66 height 11
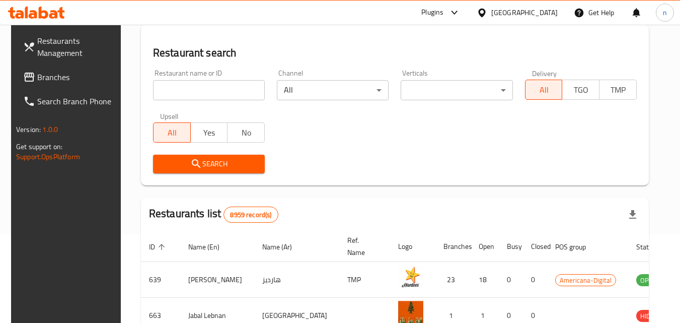
scroll to position [126, 0]
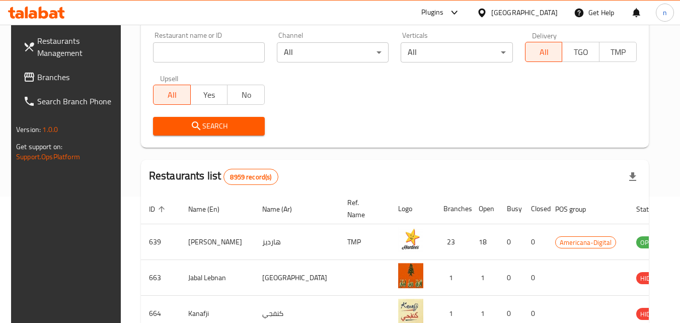
click at [59, 76] on span "Branches" at bounding box center [77, 77] width 80 height 12
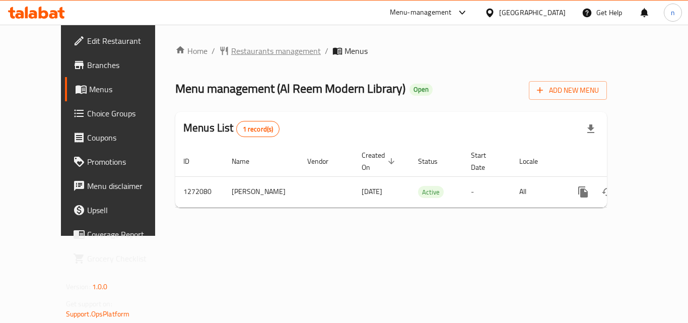
click at [239, 48] on span "Restaurants management" at bounding box center [276, 51] width 90 height 12
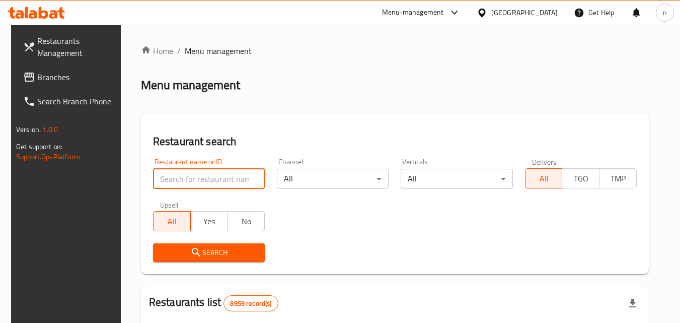
click at [187, 179] on input "search" at bounding box center [209, 179] width 112 height 20
paste input "689694"
type input "689694"
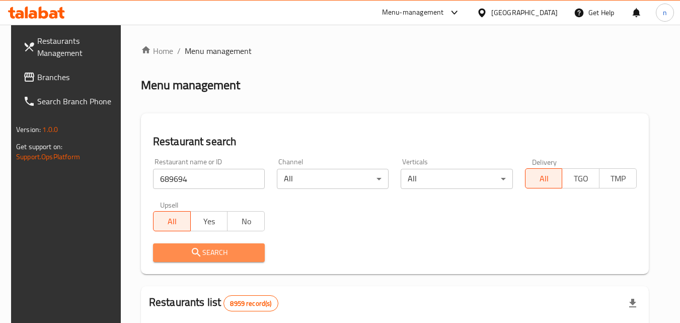
drag, startPoint x: 250, startPoint y: 247, endPoint x: 309, endPoint y: 225, distance: 62.9
click at [249, 248] on span "Search" at bounding box center [209, 252] width 96 height 13
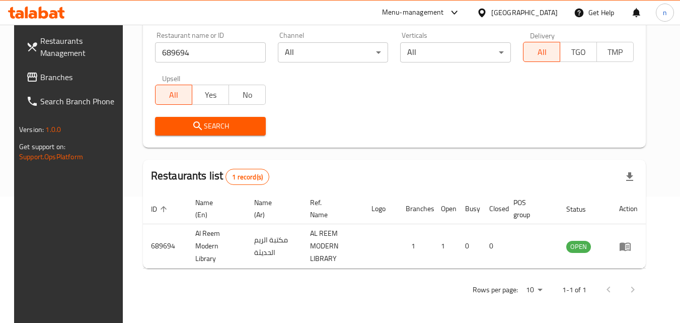
scroll to position [126, 0]
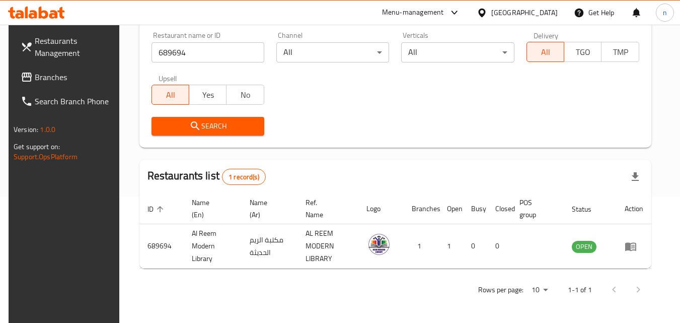
click at [545, 11] on div "[GEOGRAPHIC_DATA]" at bounding box center [524, 12] width 66 height 11
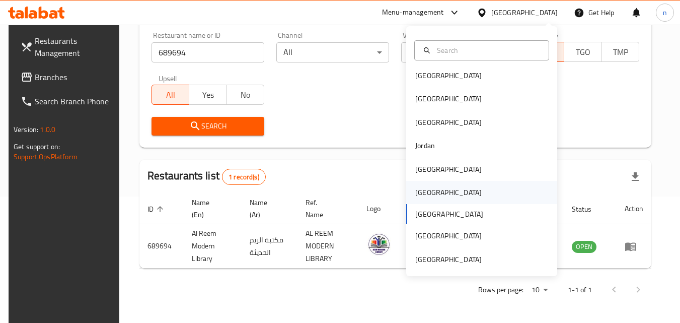
scroll to position [6, 0]
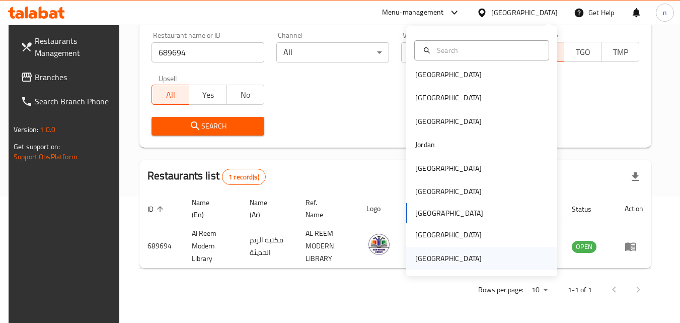
click at [448, 255] on div "[GEOGRAPHIC_DATA]" at bounding box center [448, 258] width 66 height 11
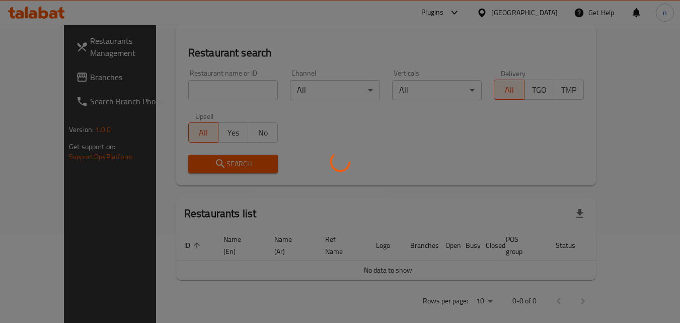
scroll to position [126, 0]
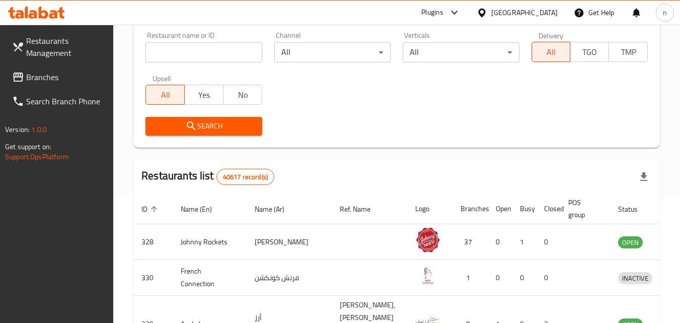
click at [65, 71] on span "Branches" at bounding box center [66, 77] width 80 height 12
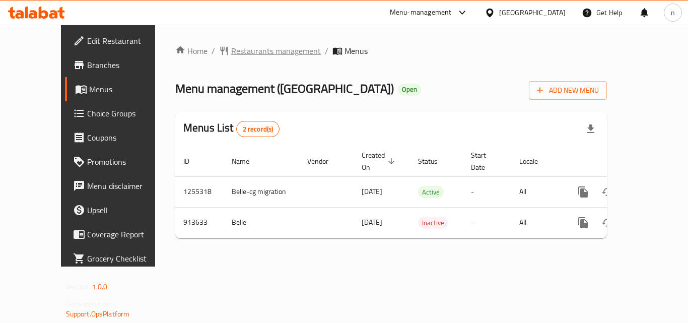
click at [233, 48] on span "Restaurants management" at bounding box center [276, 51] width 90 height 12
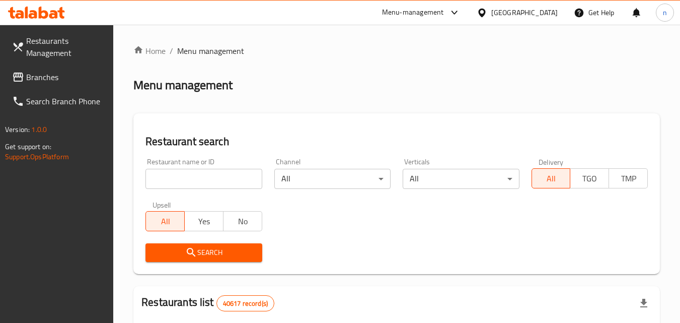
click at [214, 180] on input "search" at bounding box center [204, 179] width 116 height 20
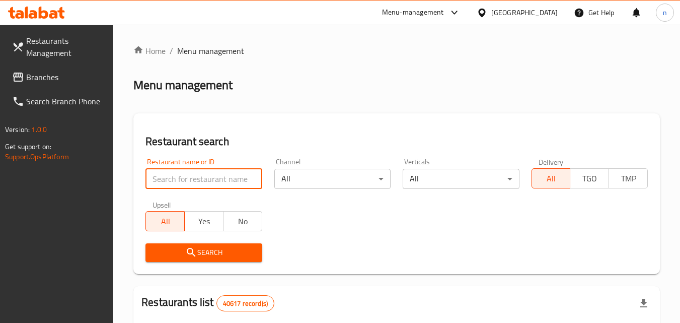
paste input "658614"
type input "658614"
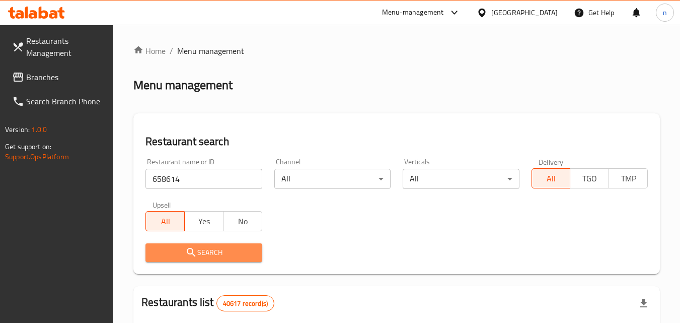
click at [211, 247] on span "Search" at bounding box center [204, 252] width 100 height 13
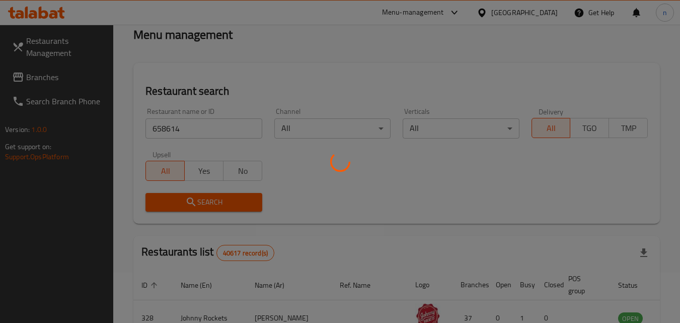
scroll to position [101, 0]
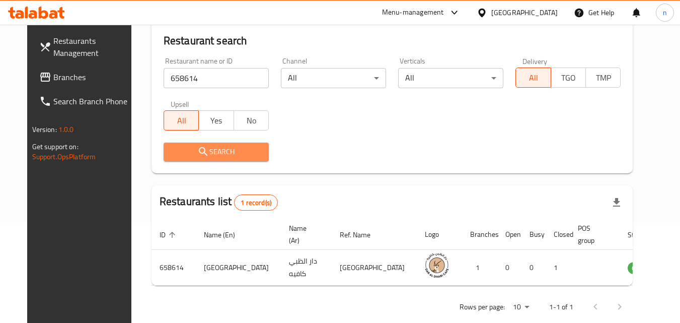
click at [234, 157] on span "Search" at bounding box center [216, 152] width 89 height 13
click at [508, 10] on div "United Arab Emirates" at bounding box center [524, 12] width 66 height 11
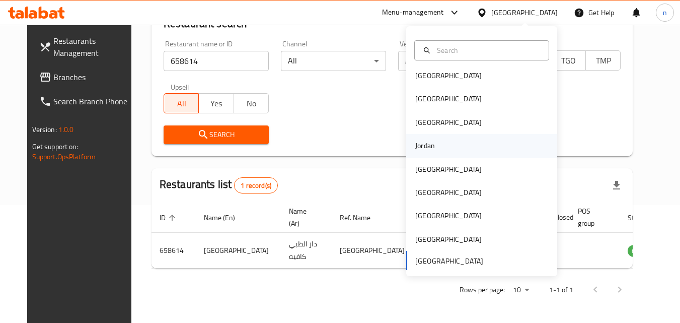
scroll to position [6, 0]
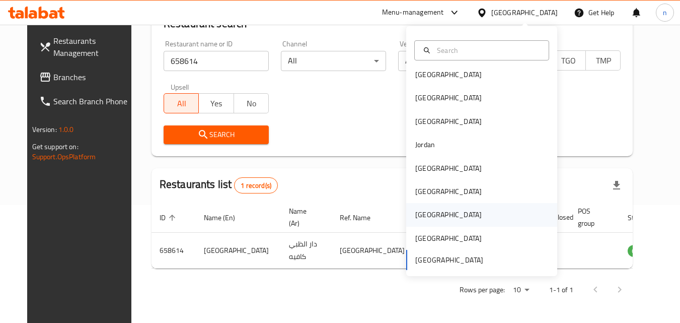
click at [422, 209] on div "Qatar" at bounding box center [448, 214] width 66 height 11
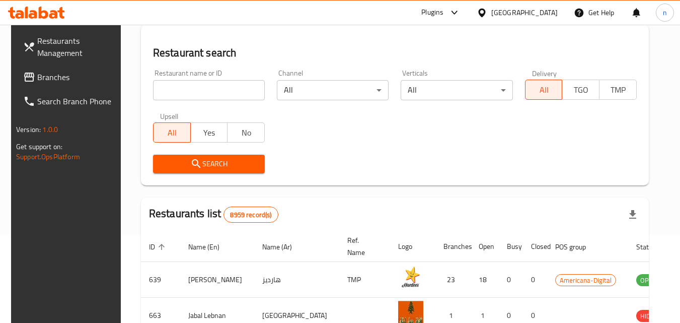
scroll to position [118, 0]
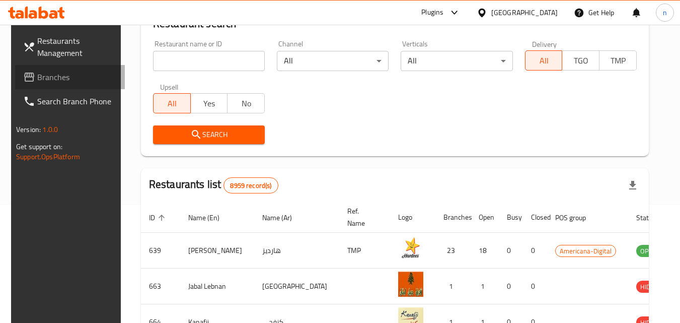
click at [57, 78] on span "Branches" at bounding box center [77, 77] width 80 height 12
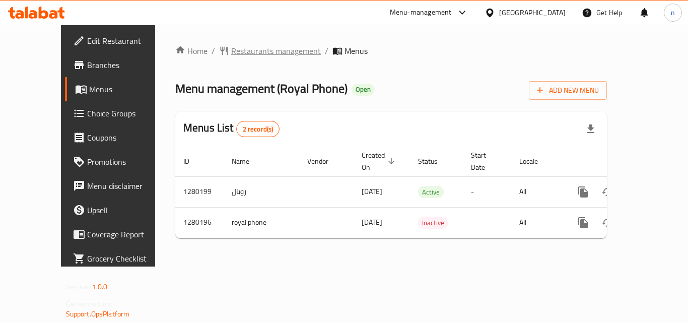
click at [251, 49] on span "Restaurants management" at bounding box center [276, 51] width 90 height 12
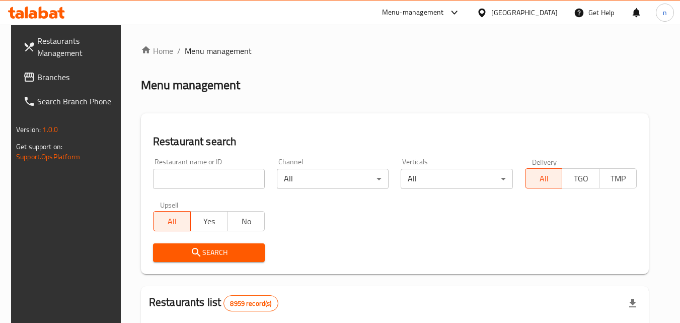
click at [196, 172] on input "search" at bounding box center [209, 179] width 112 height 20
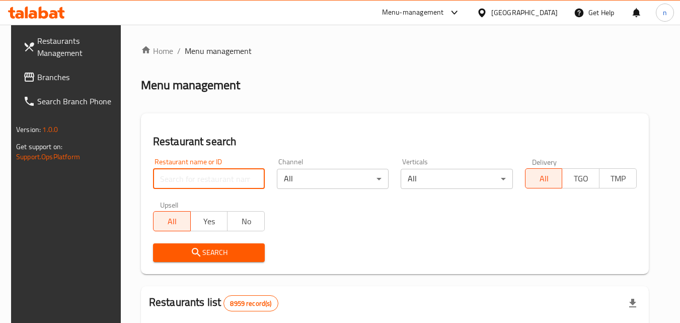
paste input "693619"
type input "693619"
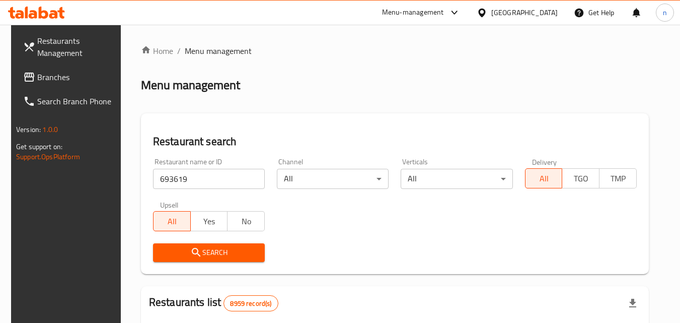
click at [232, 255] on span "Search" at bounding box center [209, 252] width 96 height 13
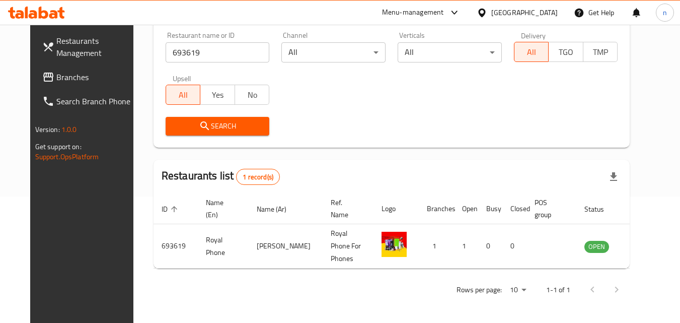
scroll to position [118, 0]
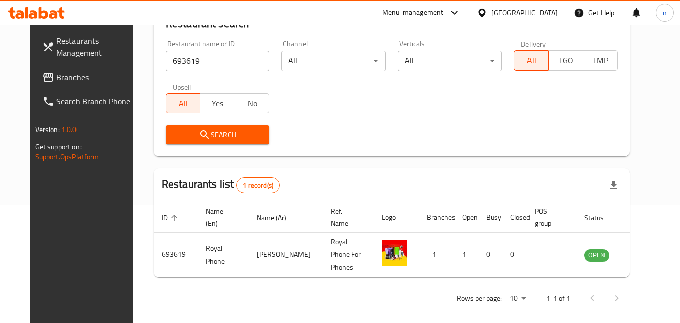
click at [485, 9] on icon at bounding box center [481, 12] width 7 height 9
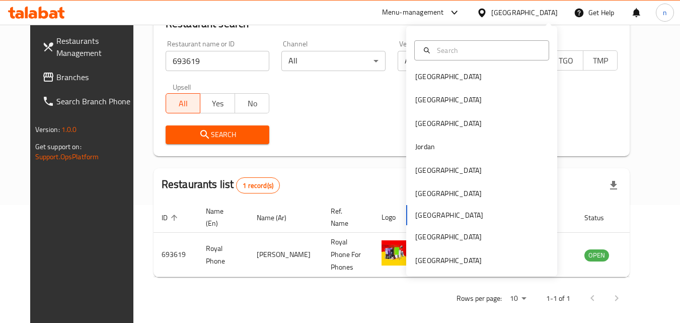
scroll to position [6, 0]
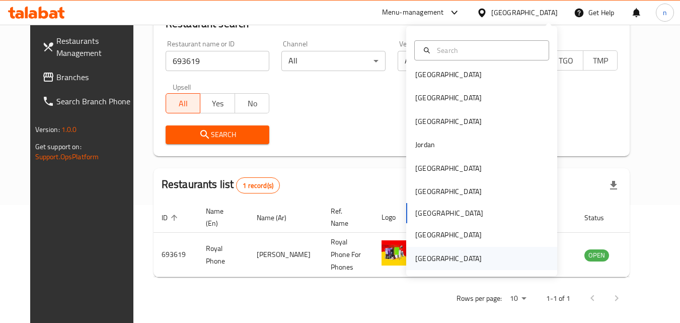
click at [462, 255] on div "United Arab Emirates" at bounding box center [448, 258] width 66 height 11
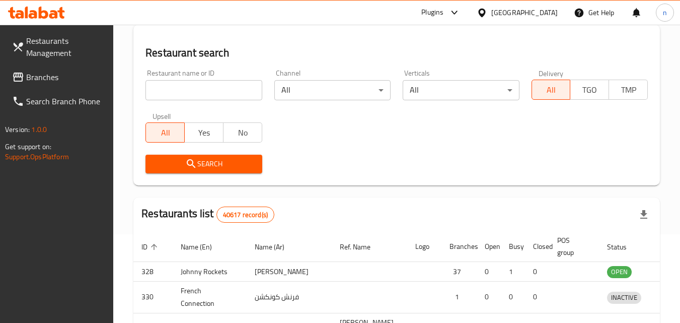
scroll to position [118, 0]
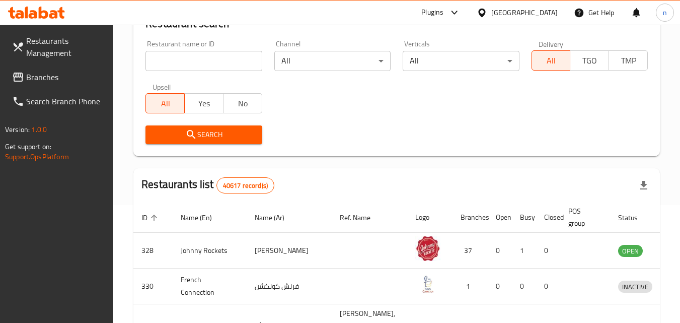
click at [54, 80] on span "Branches" at bounding box center [66, 77] width 80 height 12
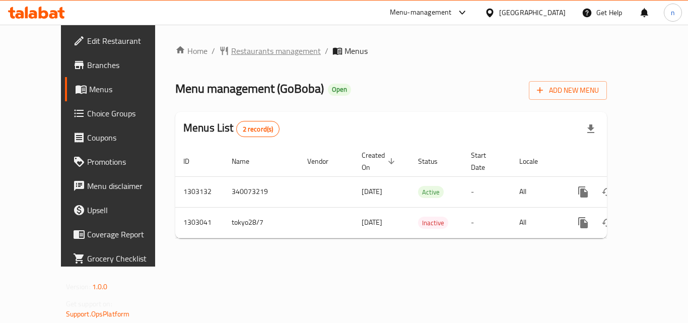
click at [270, 53] on span "Restaurants management" at bounding box center [276, 51] width 90 height 12
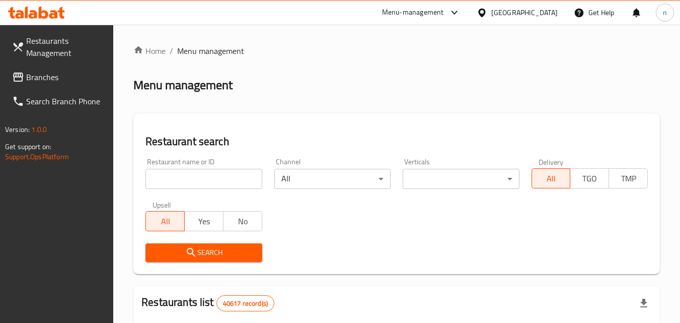
click at [189, 184] on input "search" at bounding box center [204, 179] width 116 height 20
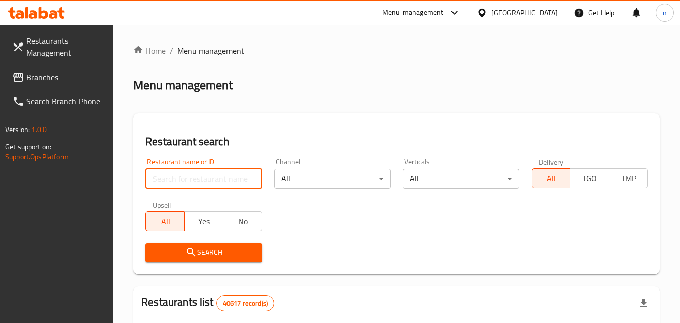
paste input "702665"
type input "702665"
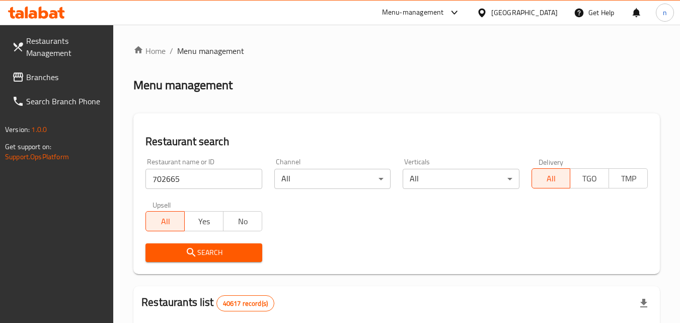
click at [209, 250] on span "Search" at bounding box center [204, 252] width 100 height 13
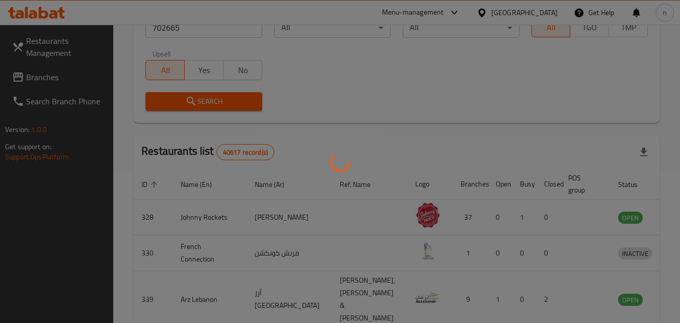
scroll to position [118, 0]
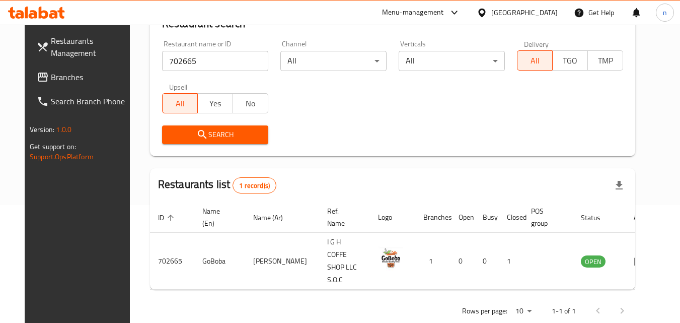
click at [51, 80] on span "Branches" at bounding box center [91, 77] width 80 height 12
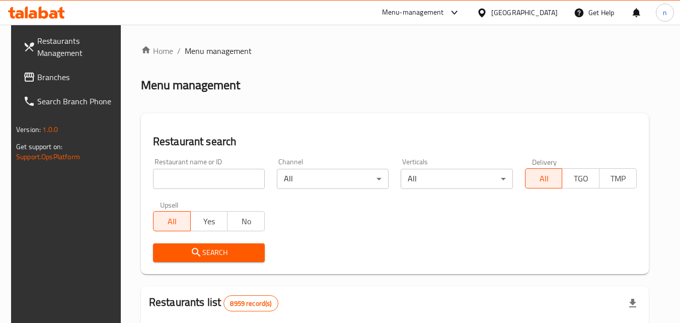
click at [524, 2] on div "[GEOGRAPHIC_DATA]" at bounding box center [517, 13] width 97 height 24
click at [487, 9] on icon at bounding box center [482, 13] width 11 height 11
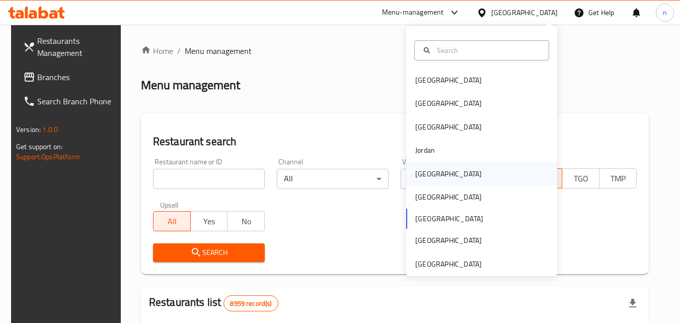
click at [424, 164] on div "[GEOGRAPHIC_DATA]" at bounding box center [448, 173] width 83 height 23
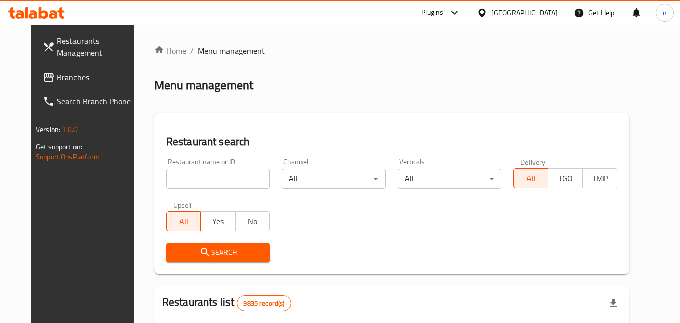
click at [57, 71] on span "Branches" at bounding box center [97, 77] width 80 height 12
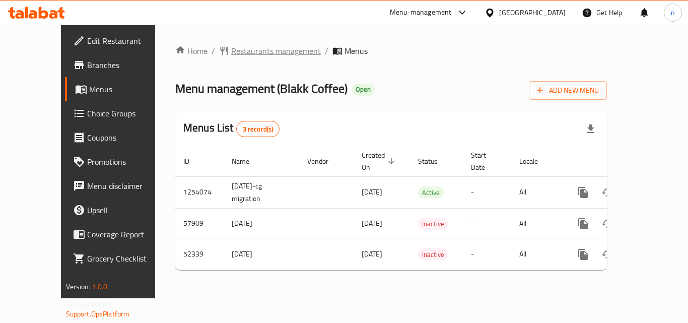
click at [247, 50] on span "Restaurants management" at bounding box center [276, 51] width 90 height 12
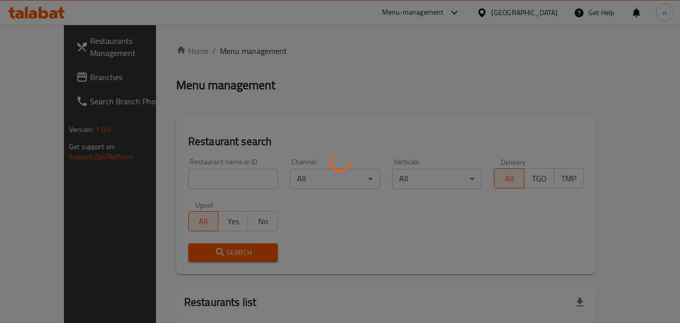
click at [195, 178] on div at bounding box center [340, 161] width 680 height 323
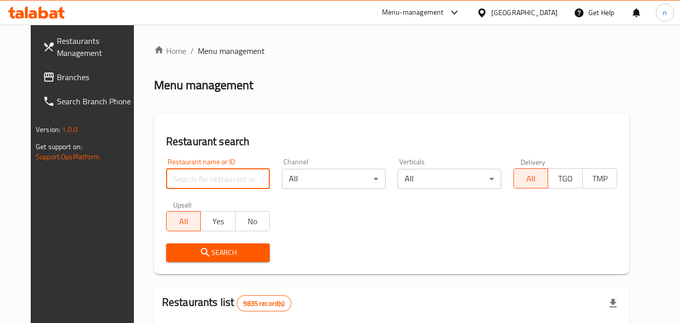
drag, startPoint x: 197, startPoint y: 177, endPoint x: 198, endPoint y: 184, distance: 7.6
click at [180, 184] on input "search" at bounding box center [218, 179] width 104 height 20
paste input "26020"
type input "26020"
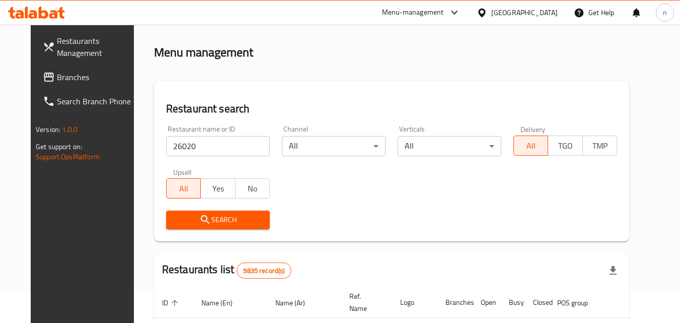
scroll to position [50, 0]
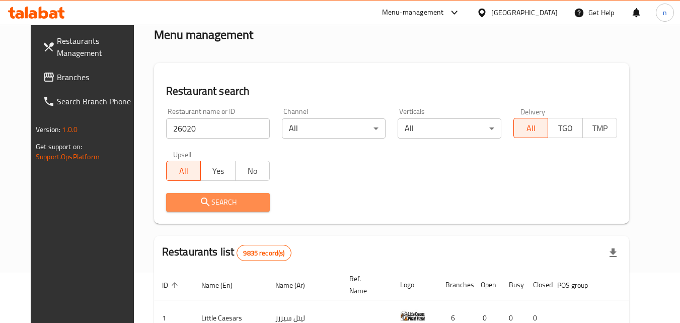
click at [237, 198] on span "Search" at bounding box center [218, 202] width 88 height 13
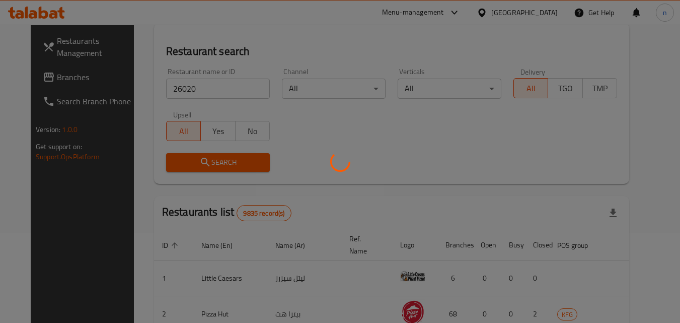
scroll to position [118, 0]
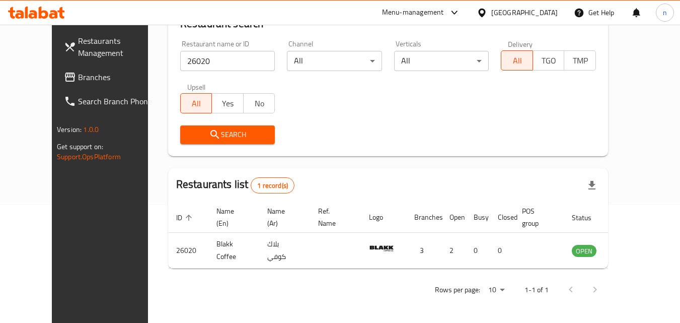
click at [78, 77] on span "Branches" at bounding box center [118, 77] width 80 height 12
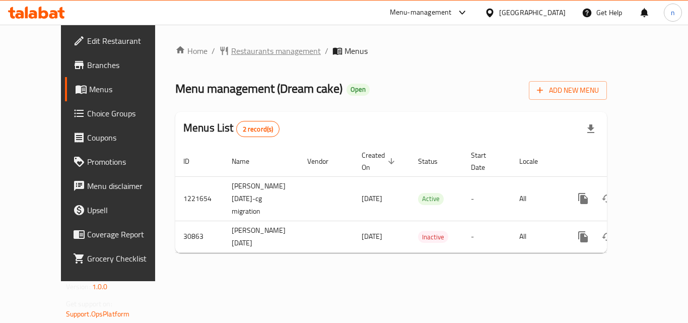
click at [249, 53] on span "Restaurants management" at bounding box center [276, 51] width 90 height 12
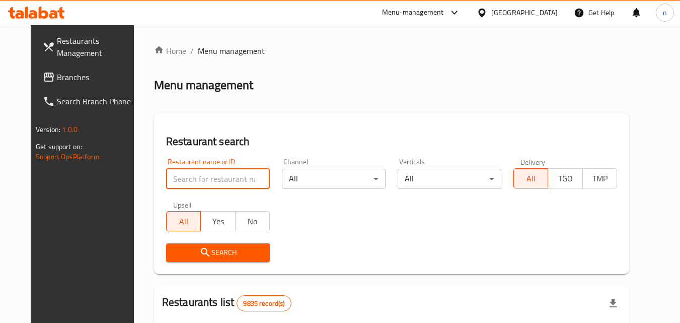
click at [202, 186] on input "search" at bounding box center [218, 179] width 104 height 20
paste input "15835"
type input "15835"
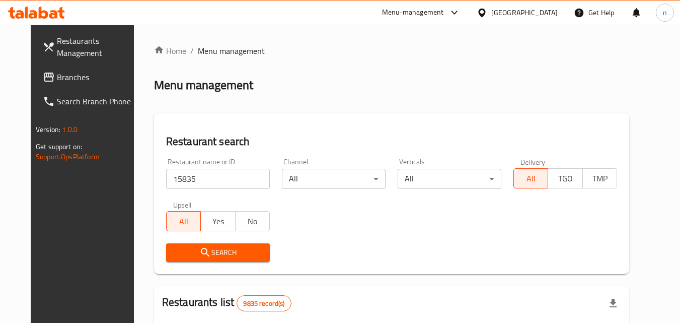
click at [225, 252] on span "Search" at bounding box center [218, 252] width 88 height 13
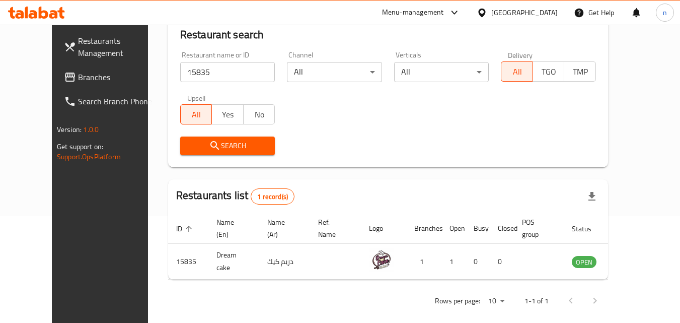
scroll to position [118, 0]
